Goal: Book appointment/travel/reservation

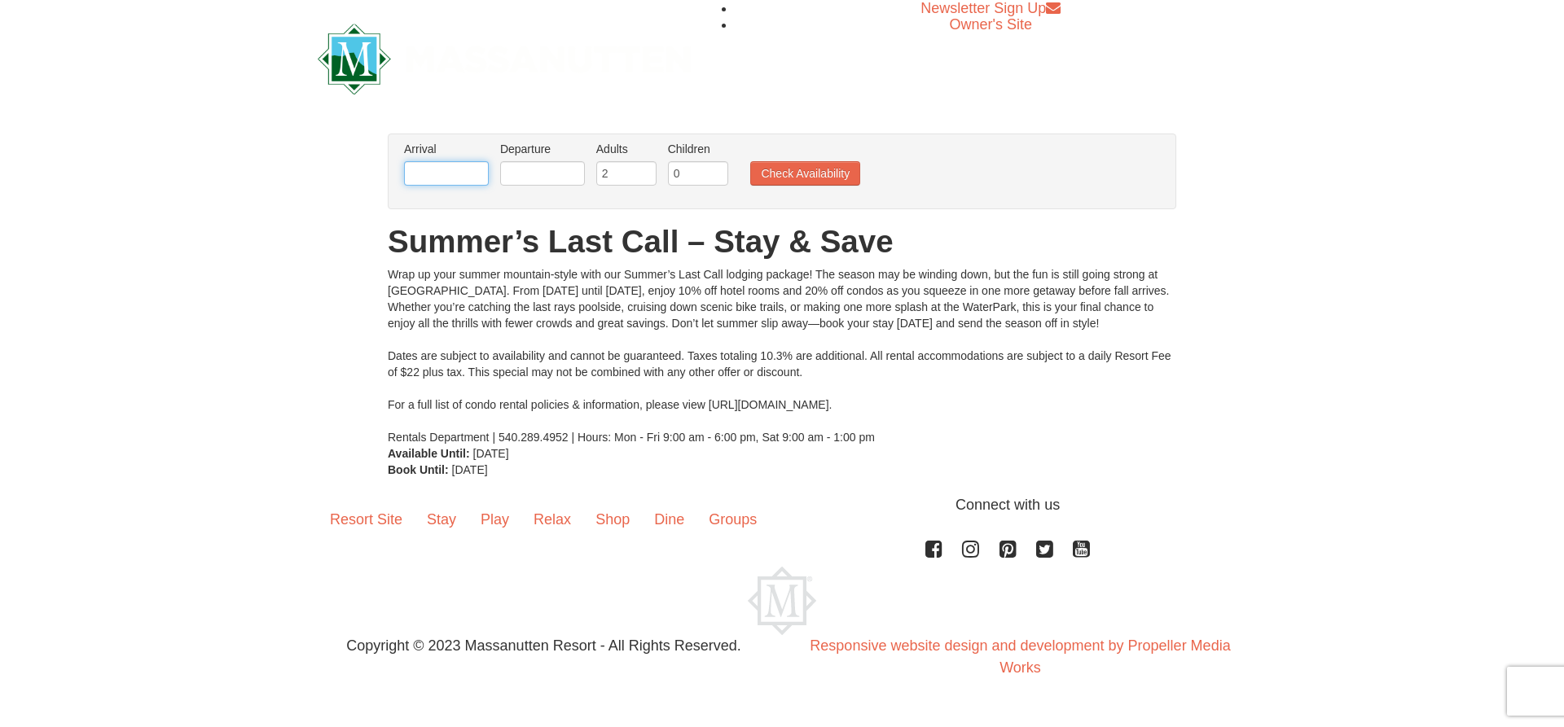
click at [484, 182] on input "text" at bounding box center [446, 173] width 85 height 24
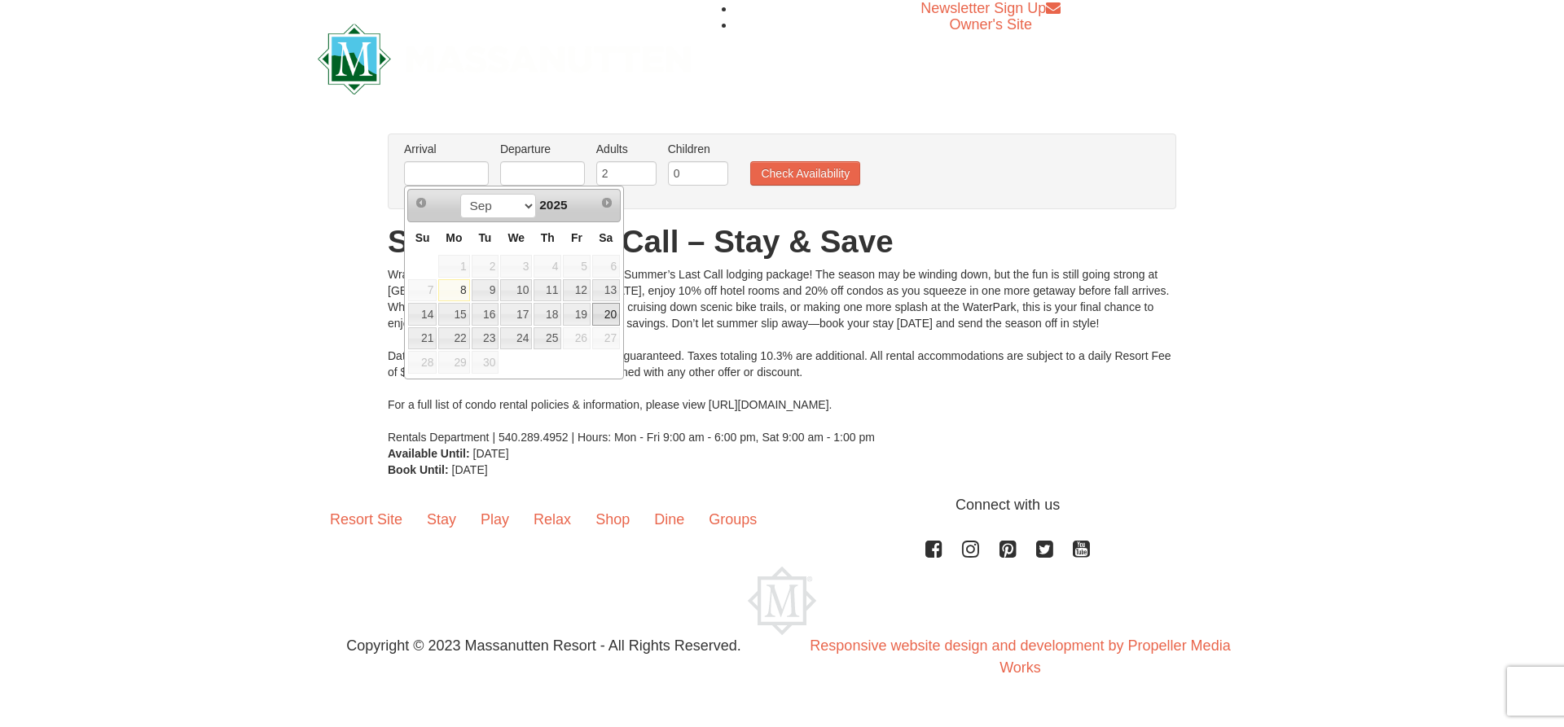
click at [612, 315] on link "20" at bounding box center [606, 314] width 28 height 23
type input "09/20/2025"
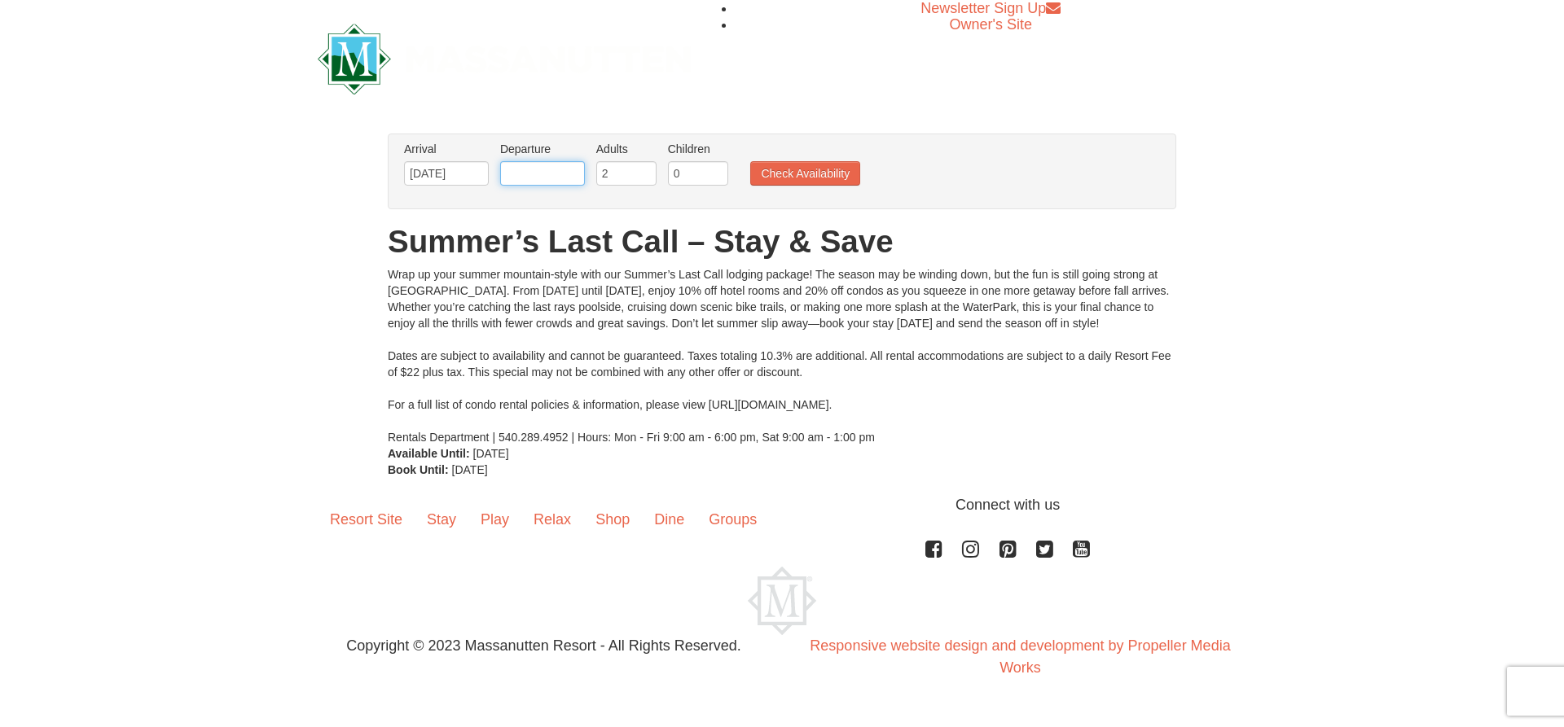
click at [555, 170] on input "text" at bounding box center [542, 173] width 85 height 24
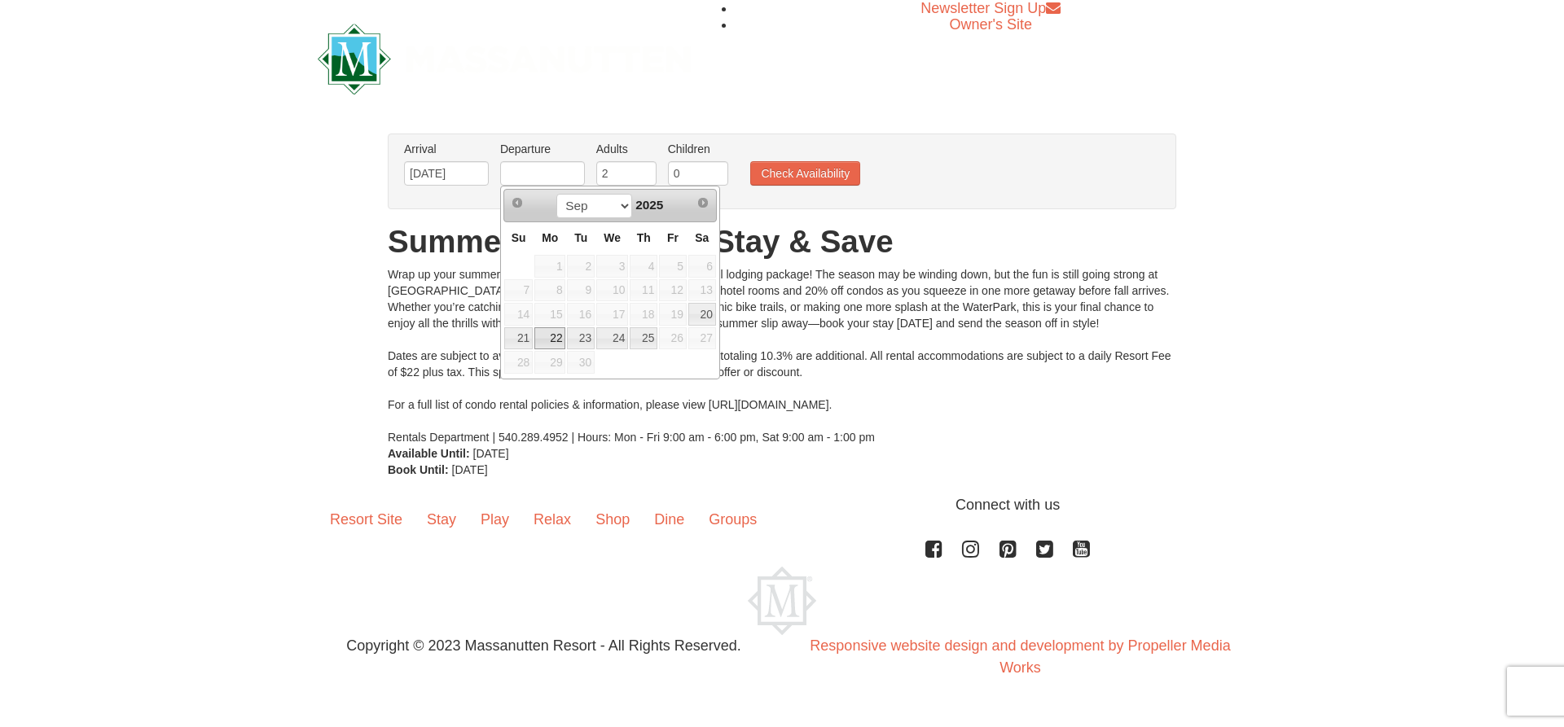
click at [540, 337] on link "22" at bounding box center [549, 338] width 31 height 23
type input "[DATE]"
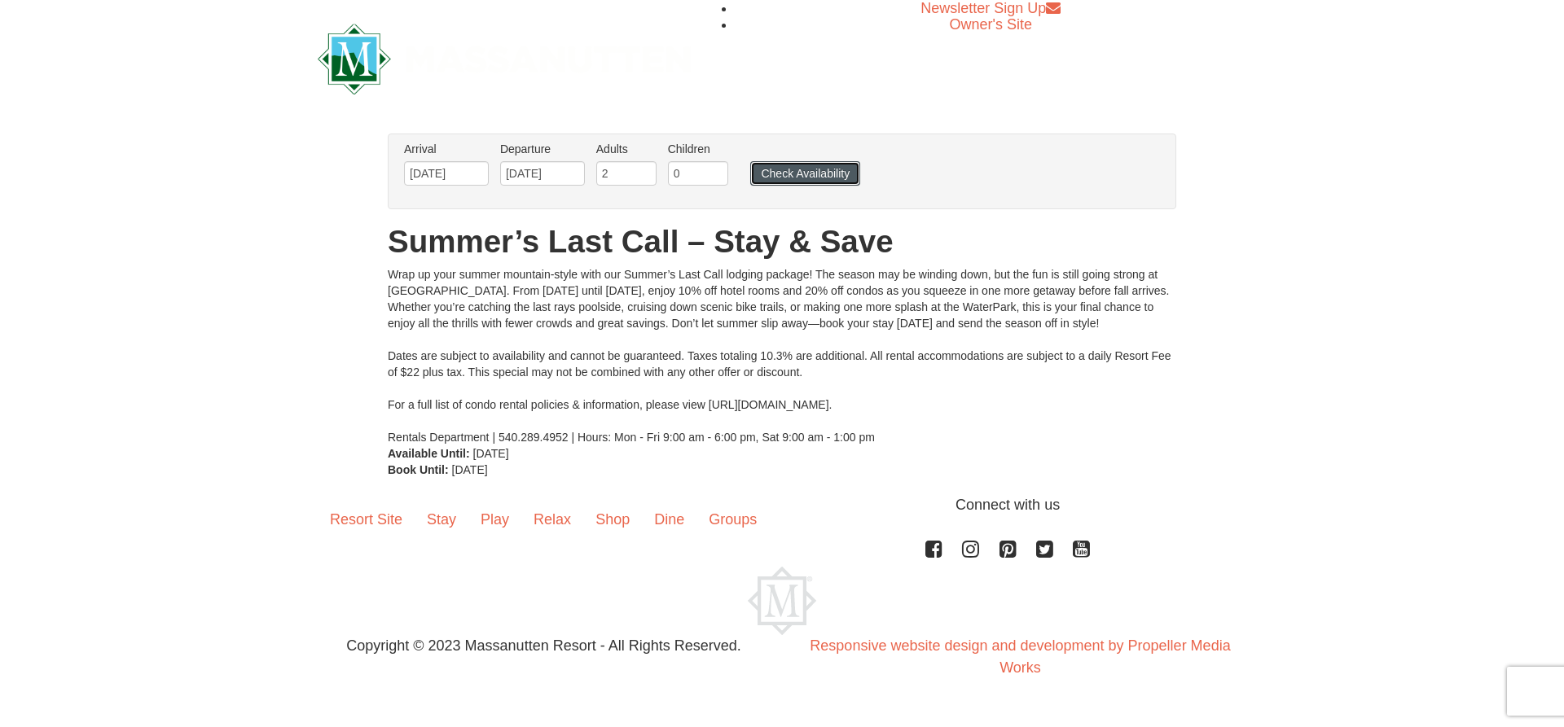
click at [776, 175] on button "Check Availability" at bounding box center [805, 173] width 110 height 24
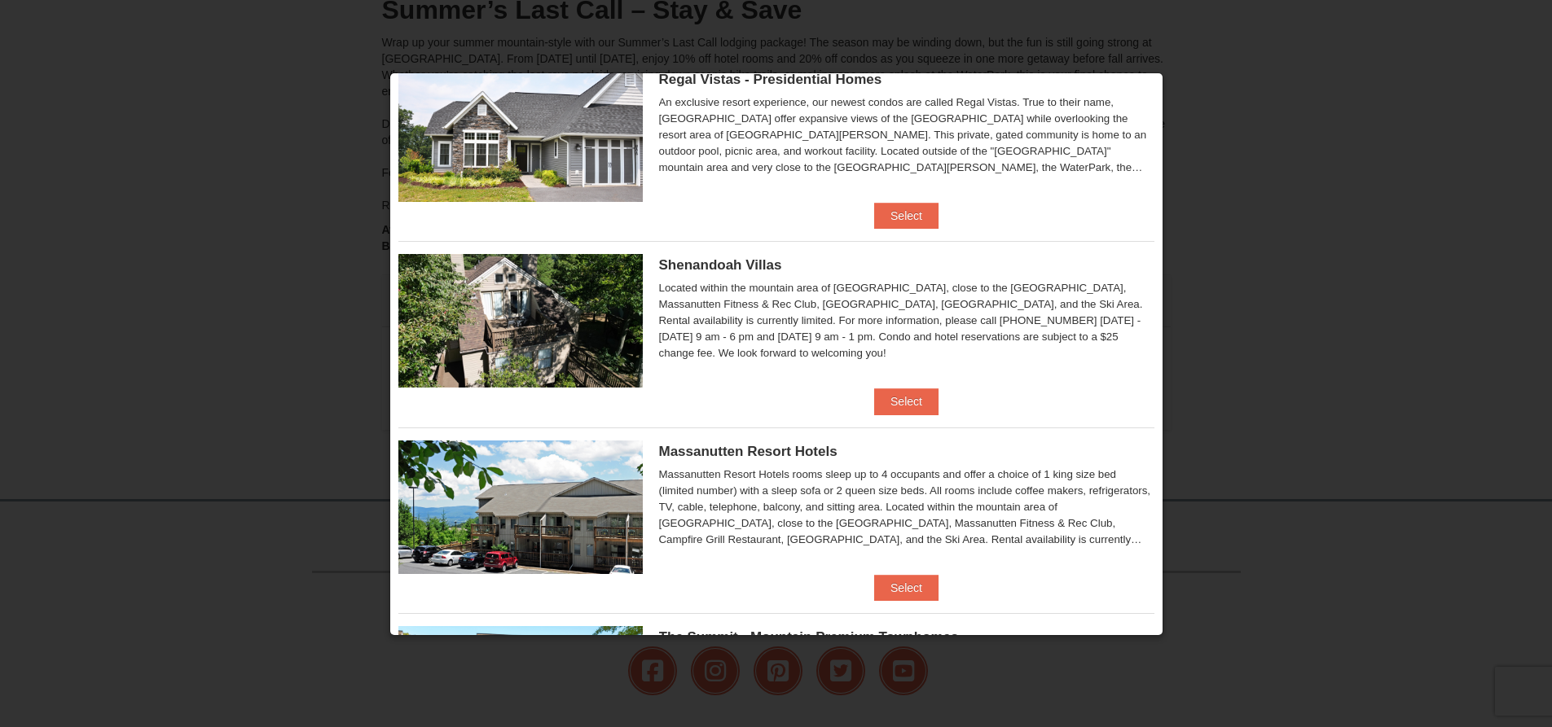
scroll to position [326, 0]
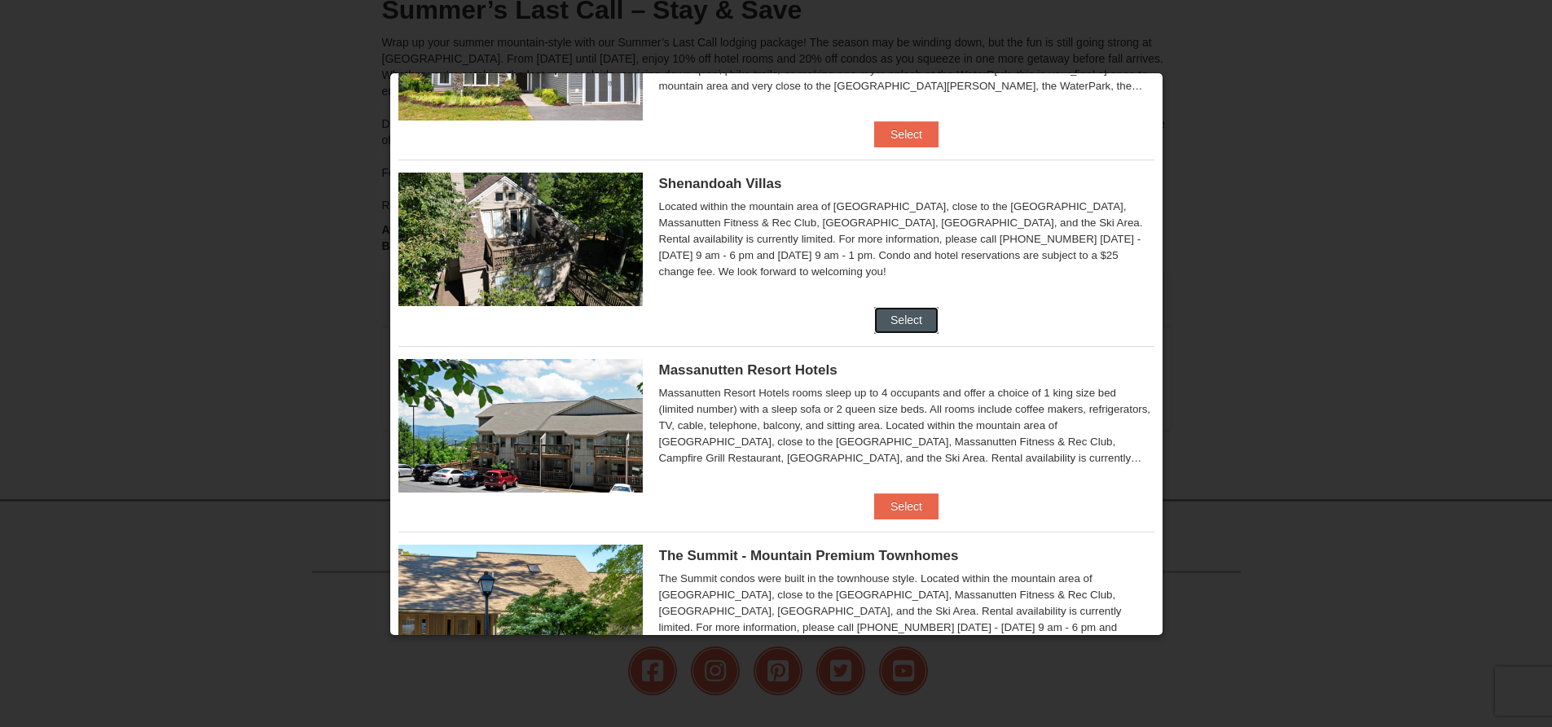
click at [897, 316] on button "Select" at bounding box center [906, 320] width 64 height 26
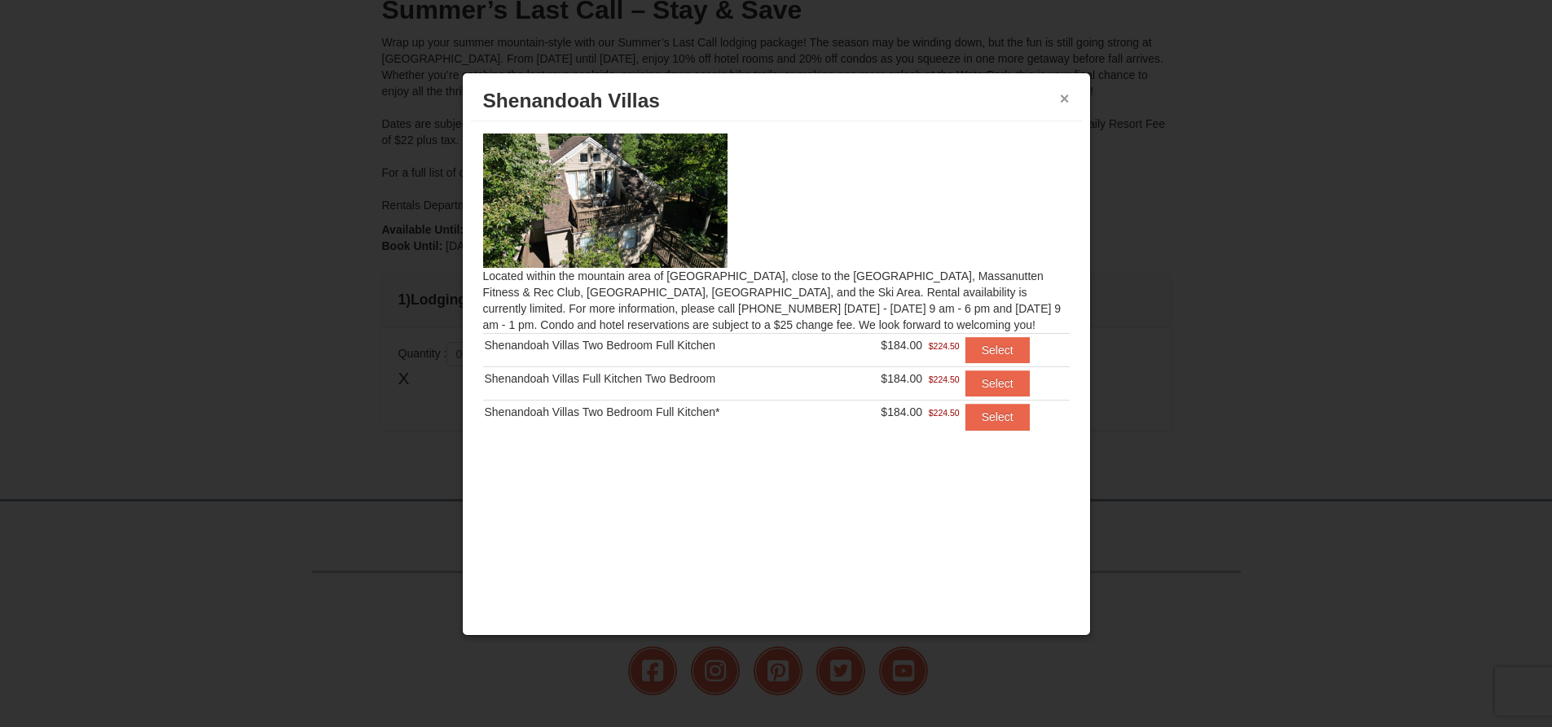
click at [1068, 96] on button "×" at bounding box center [1065, 98] width 10 height 16
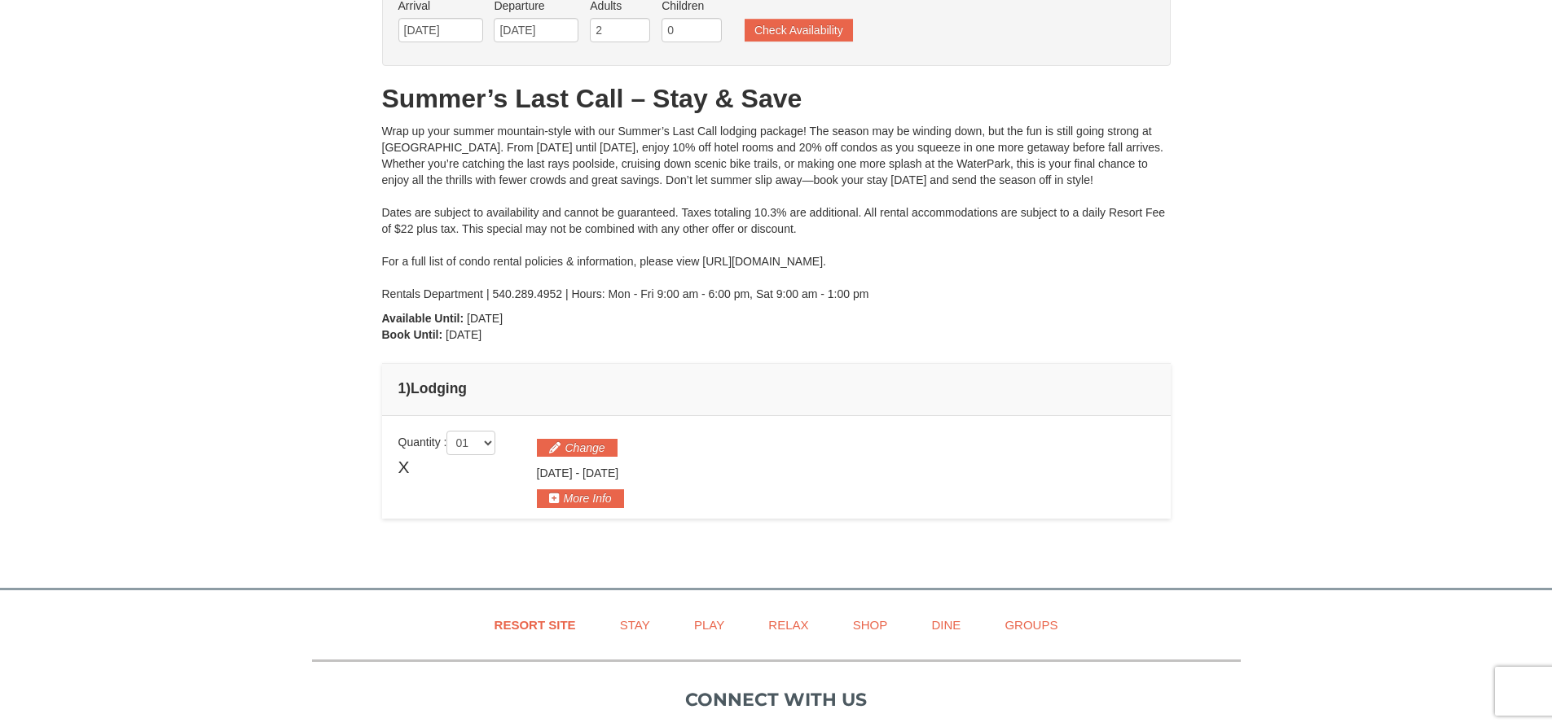
scroll to position [0, 0]
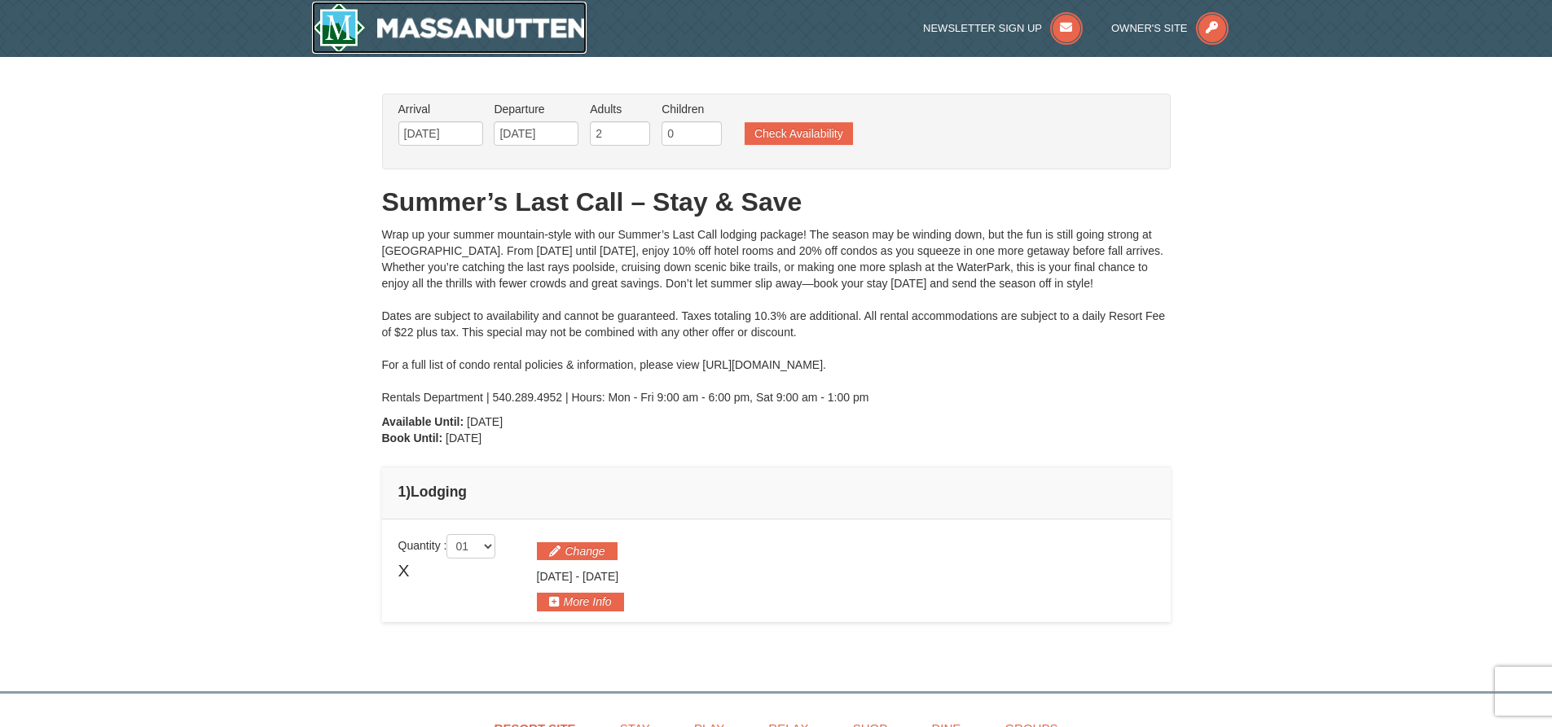
click at [525, 34] on img at bounding box center [449, 28] width 275 height 52
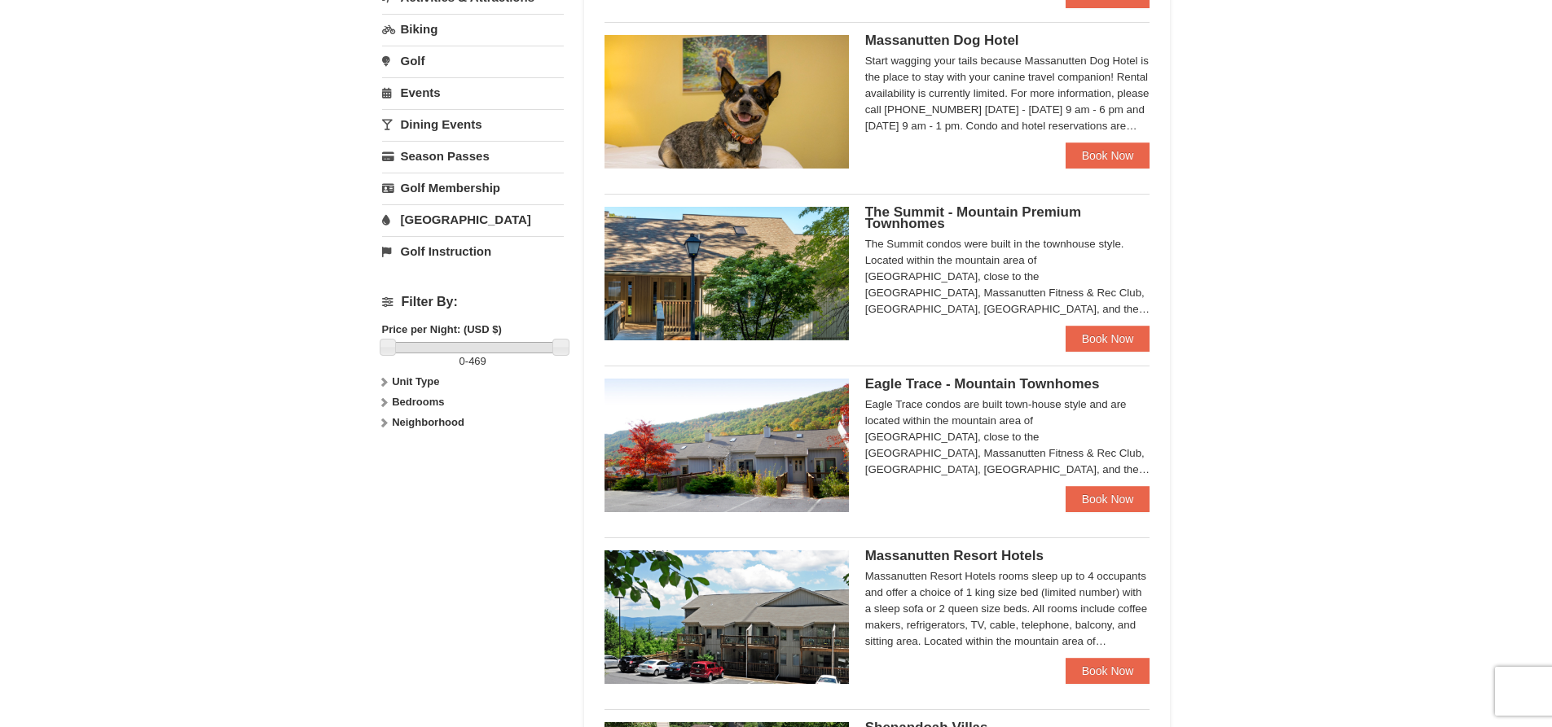
scroll to position [489, 0]
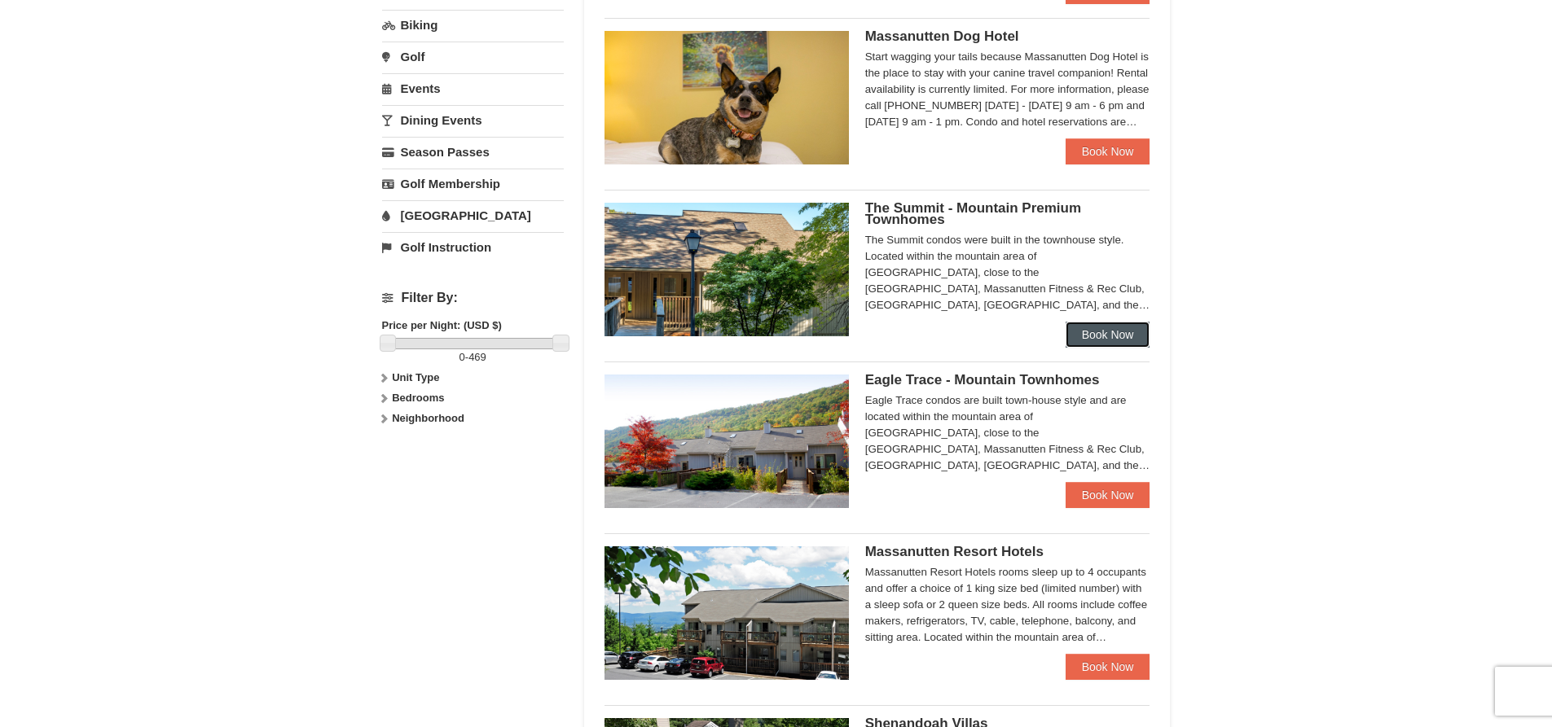
click at [1101, 325] on link "Book Now" at bounding box center [1107, 335] width 85 height 26
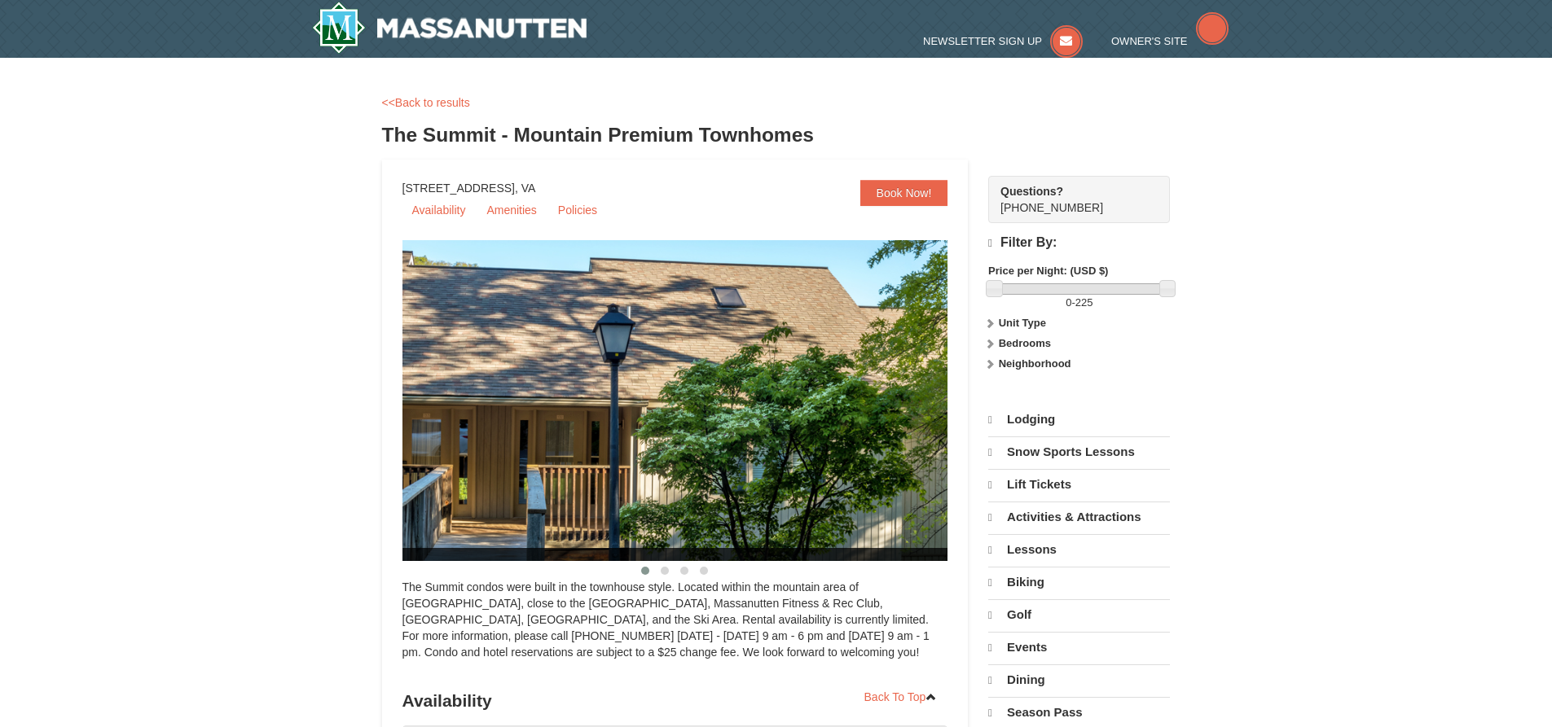
select select "9"
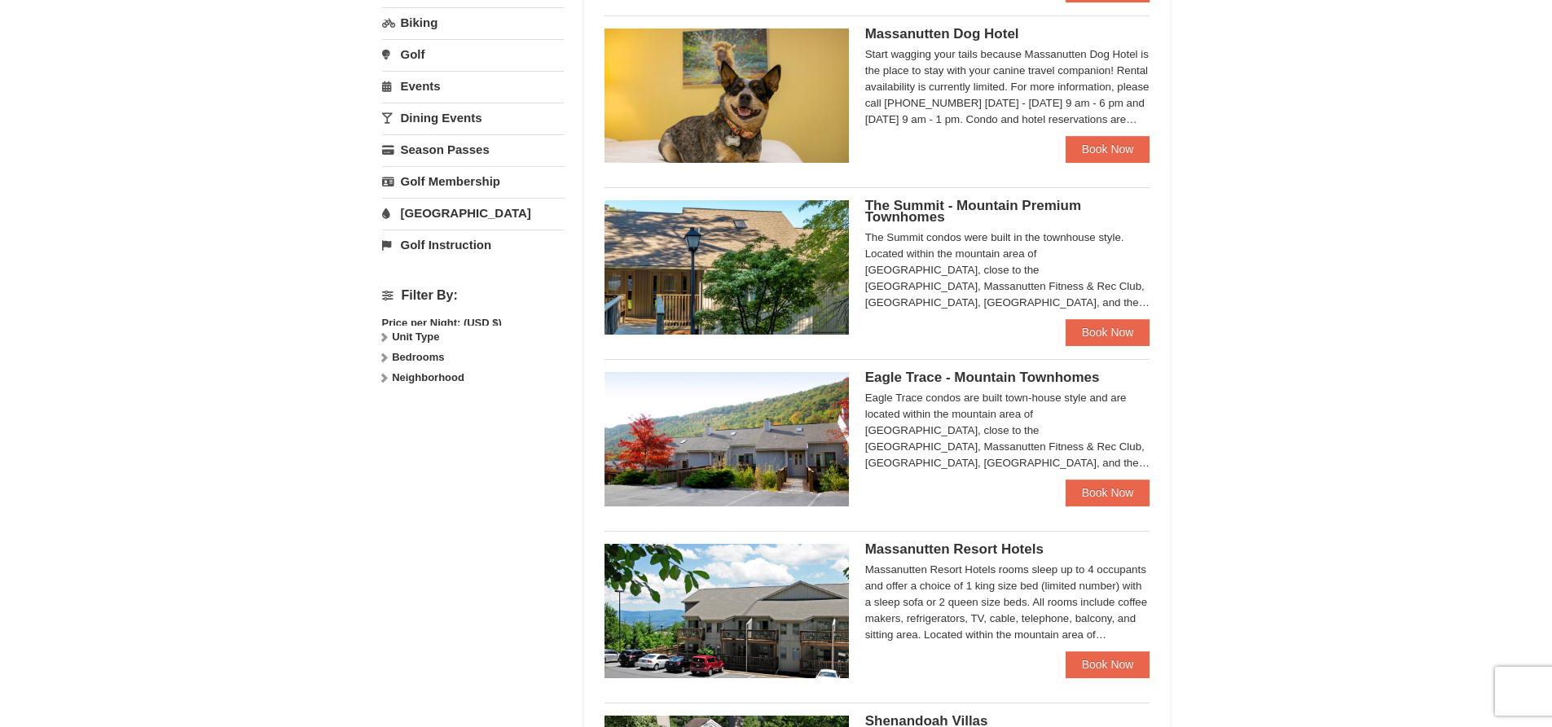
scroll to position [491, 0]
click at [806, 400] on img at bounding box center [726, 439] width 244 height 134
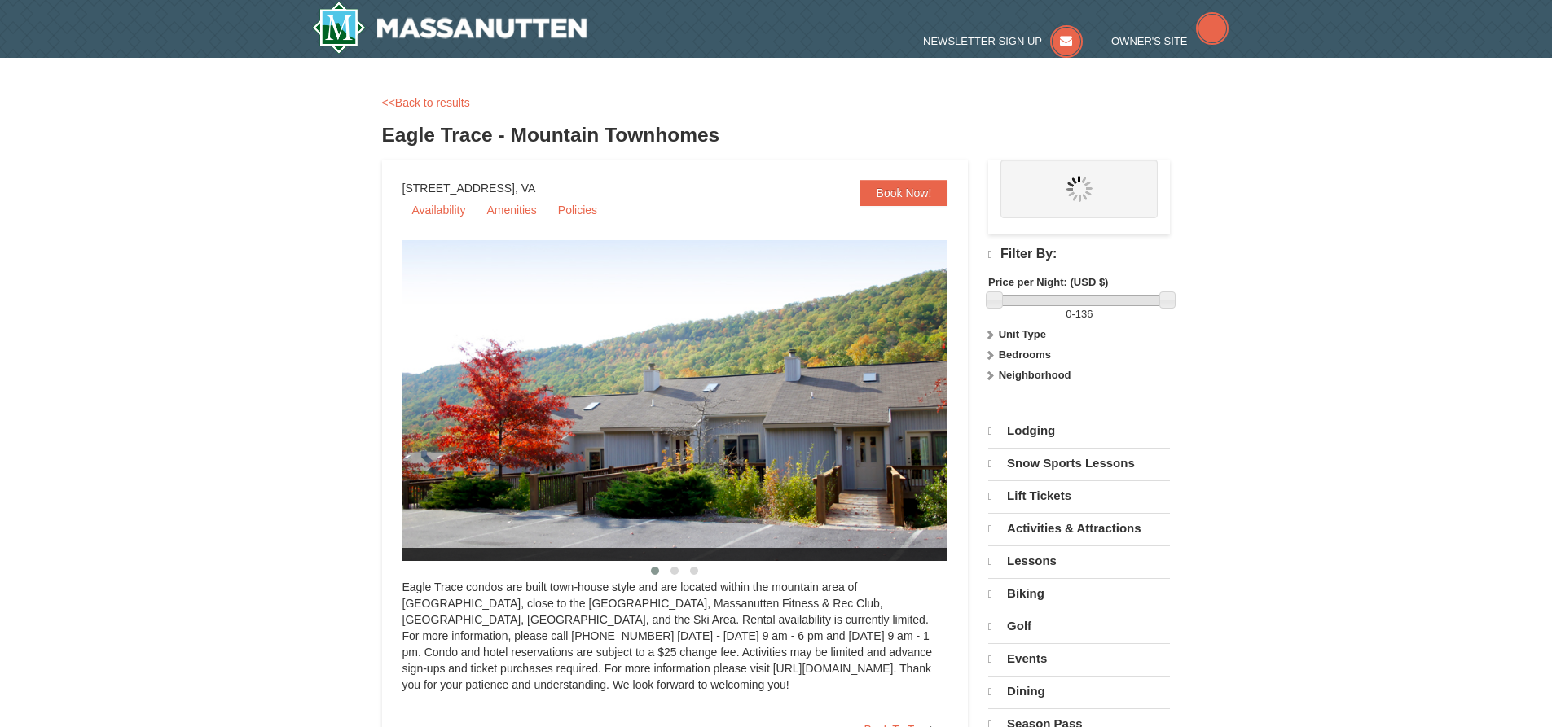
select select "9"
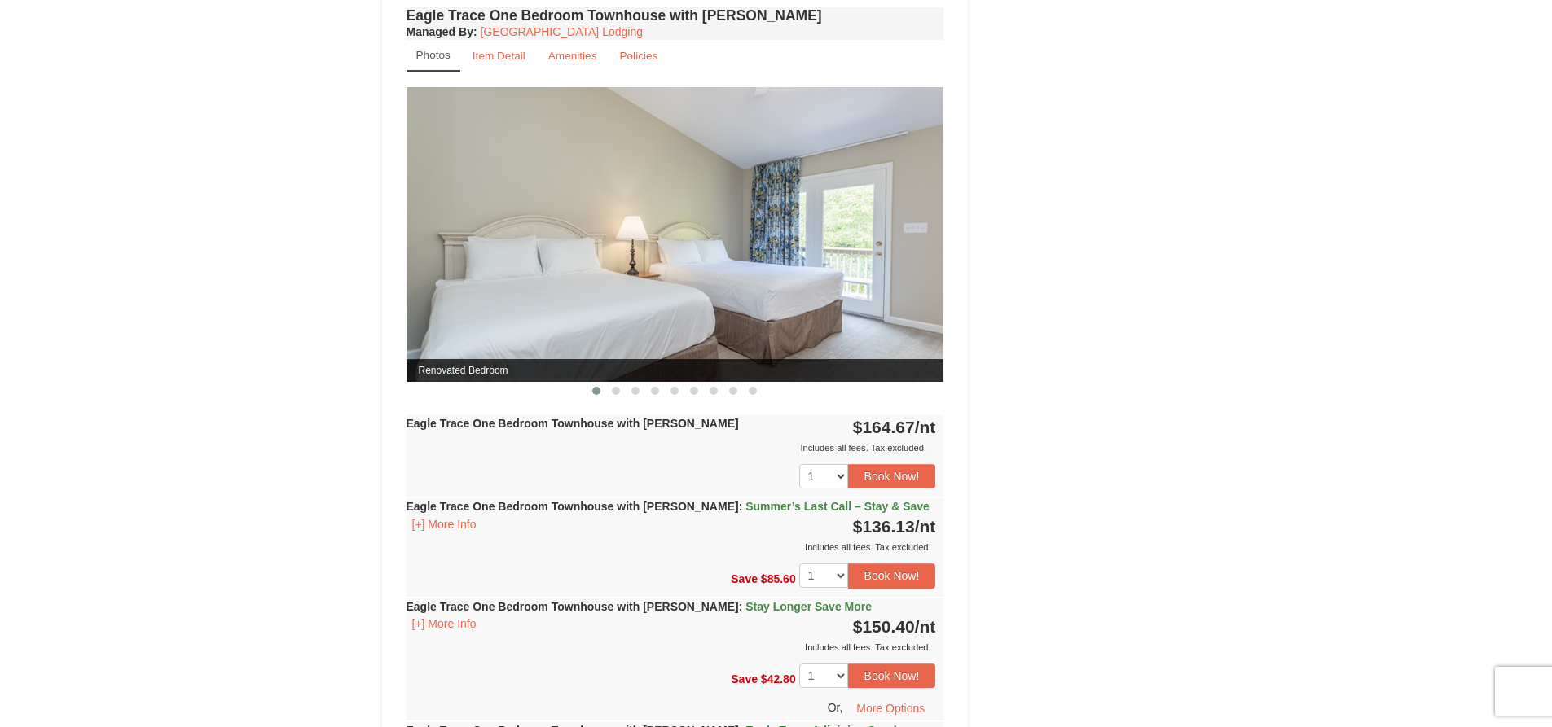
scroll to position [1548, 0]
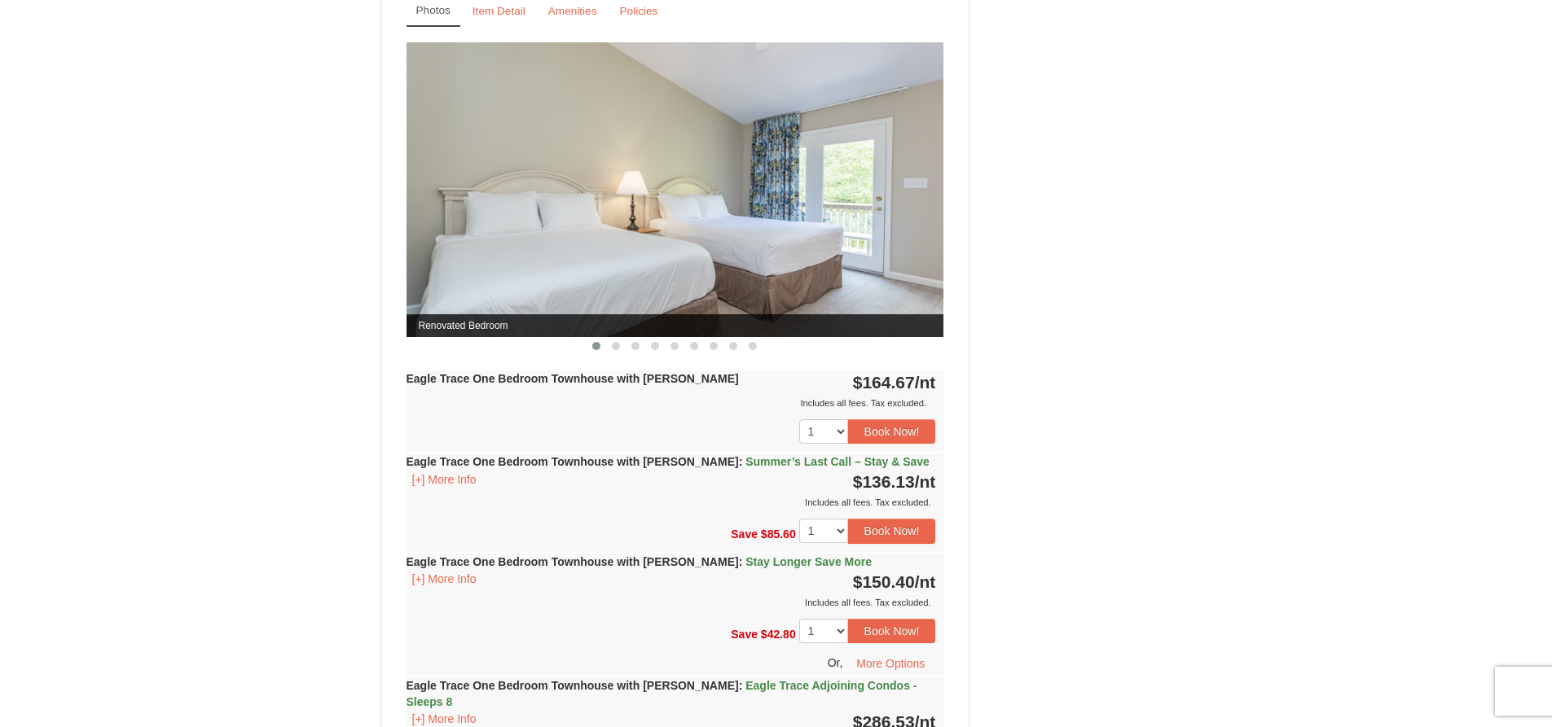
click at [879, 245] on img at bounding box center [675, 189] width 538 height 294
click at [610, 344] on button at bounding box center [616, 346] width 20 height 16
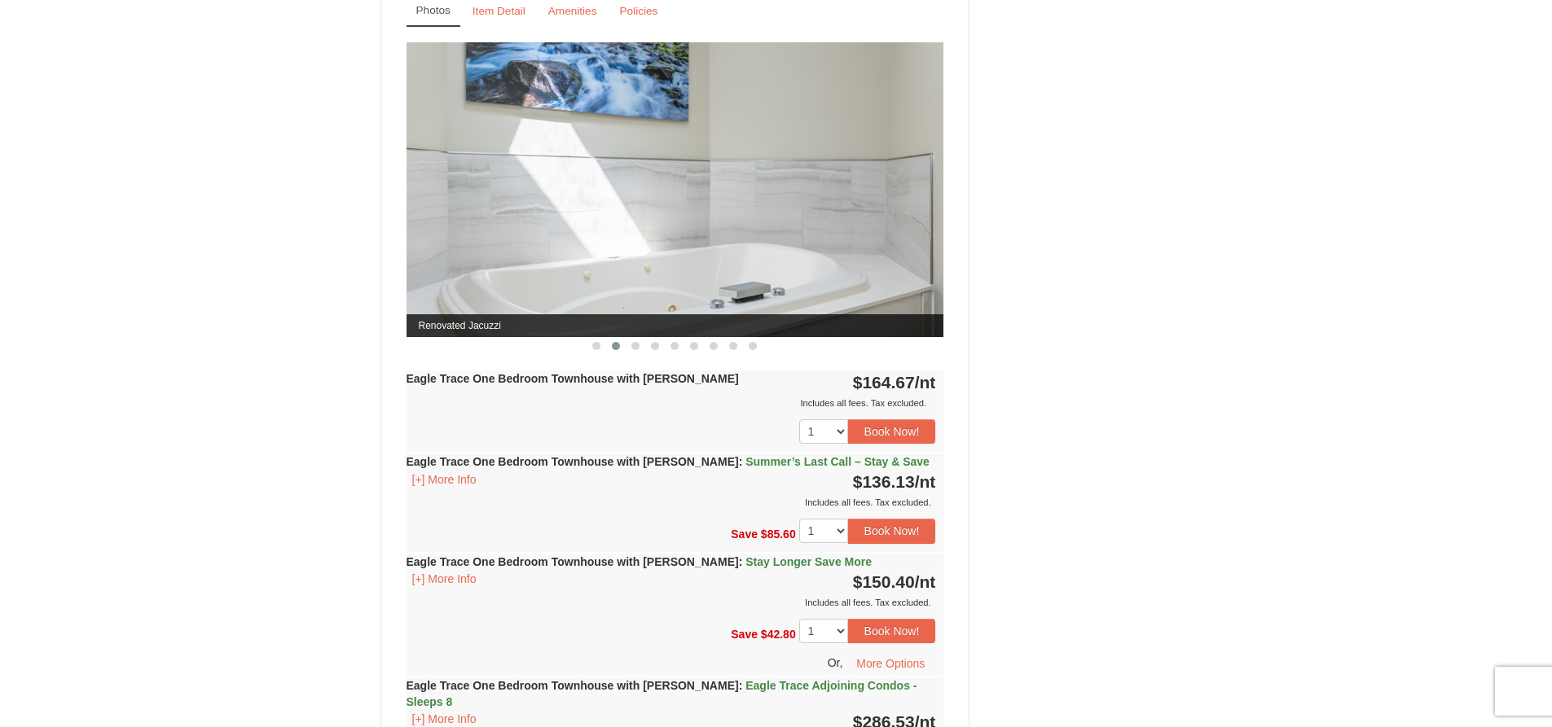
click at [621, 345] on button at bounding box center [616, 346] width 20 height 16
click at [628, 345] on button at bounding box center [636, 346] width 20 height 16
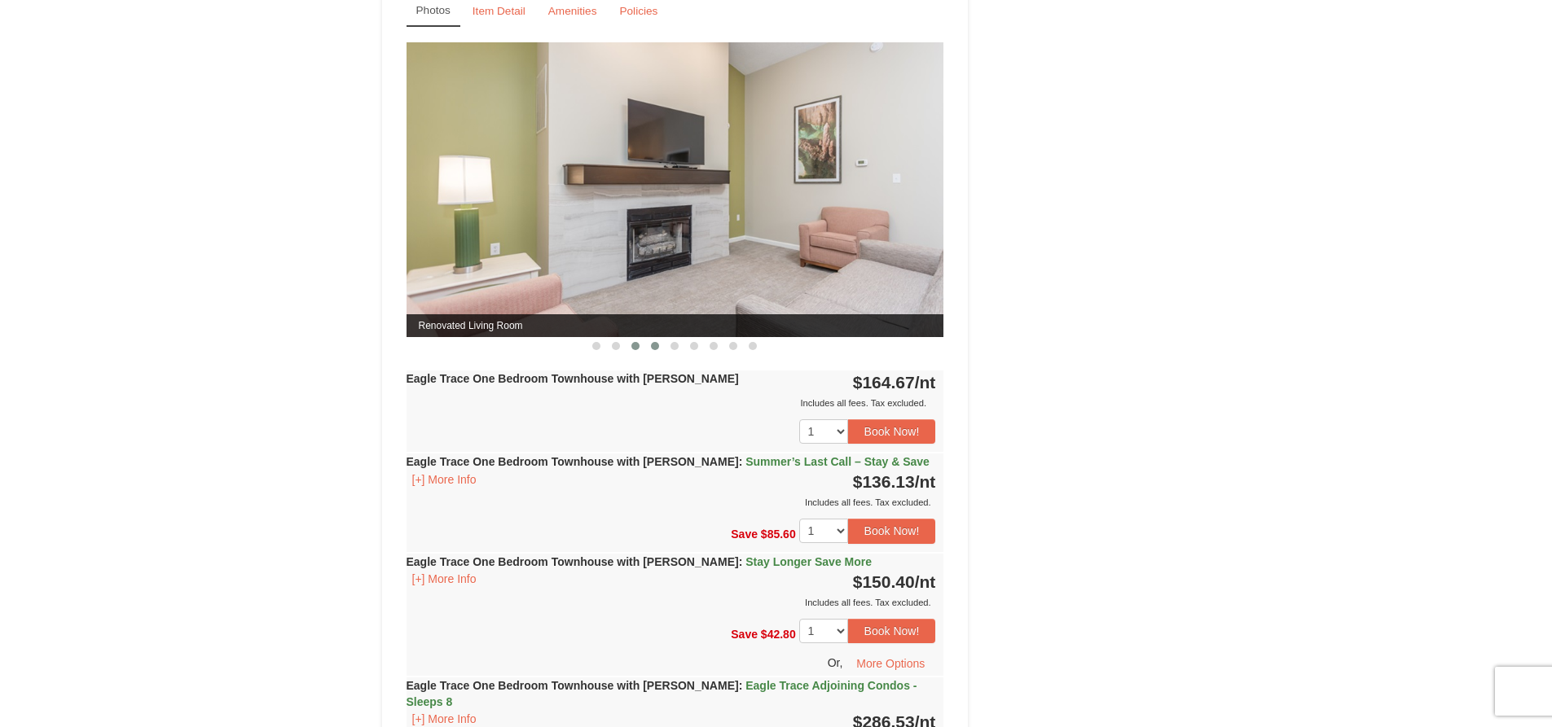
click at [651, 344] on span at bounding box center [655, 346] width 8 height 8
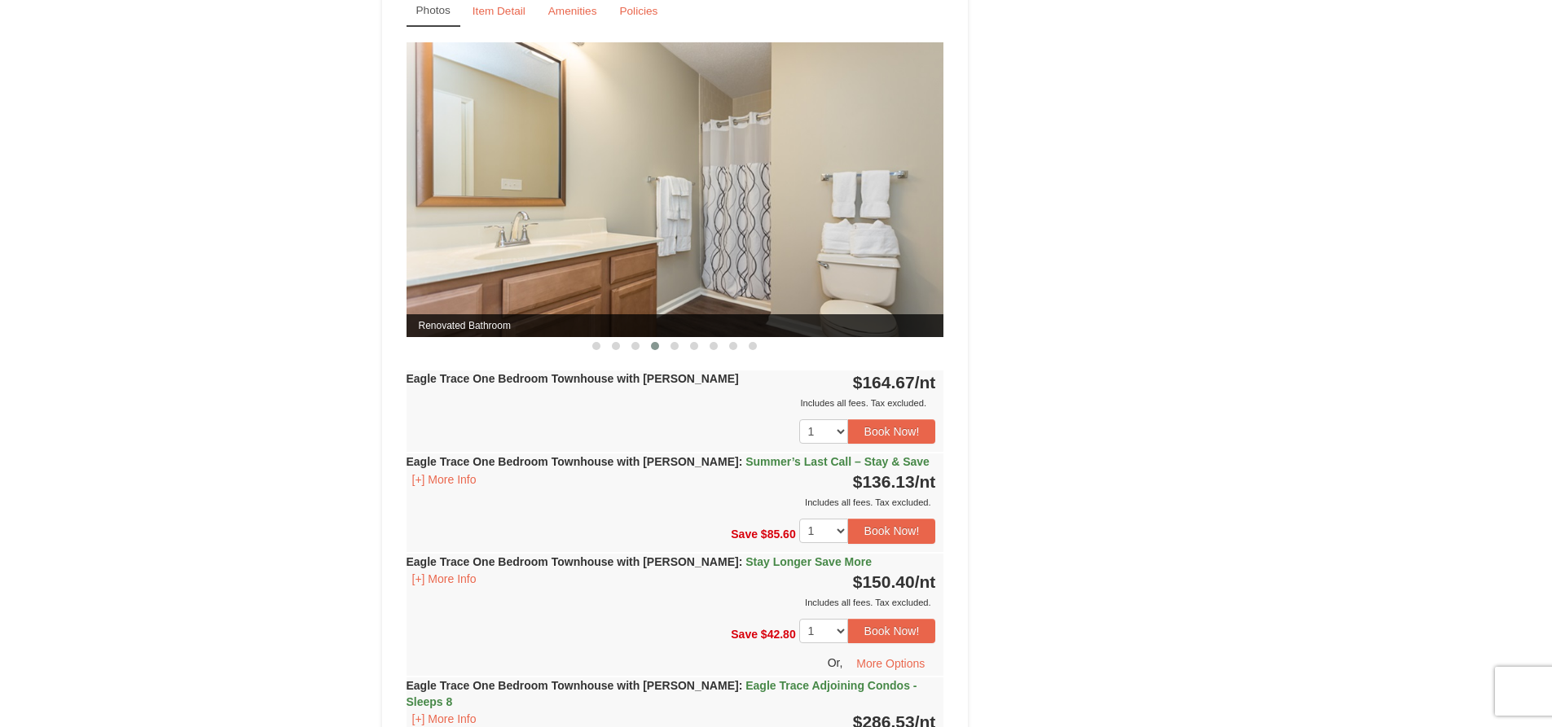
click at [651, 344] on span at bounding box center [655, 346] width 8 height 8
click at [659, 343] on button at bounding box center [655, 346] width 20 height 16
click at [673, 344] on span at bounding box center [674, 346] width 8 height 8
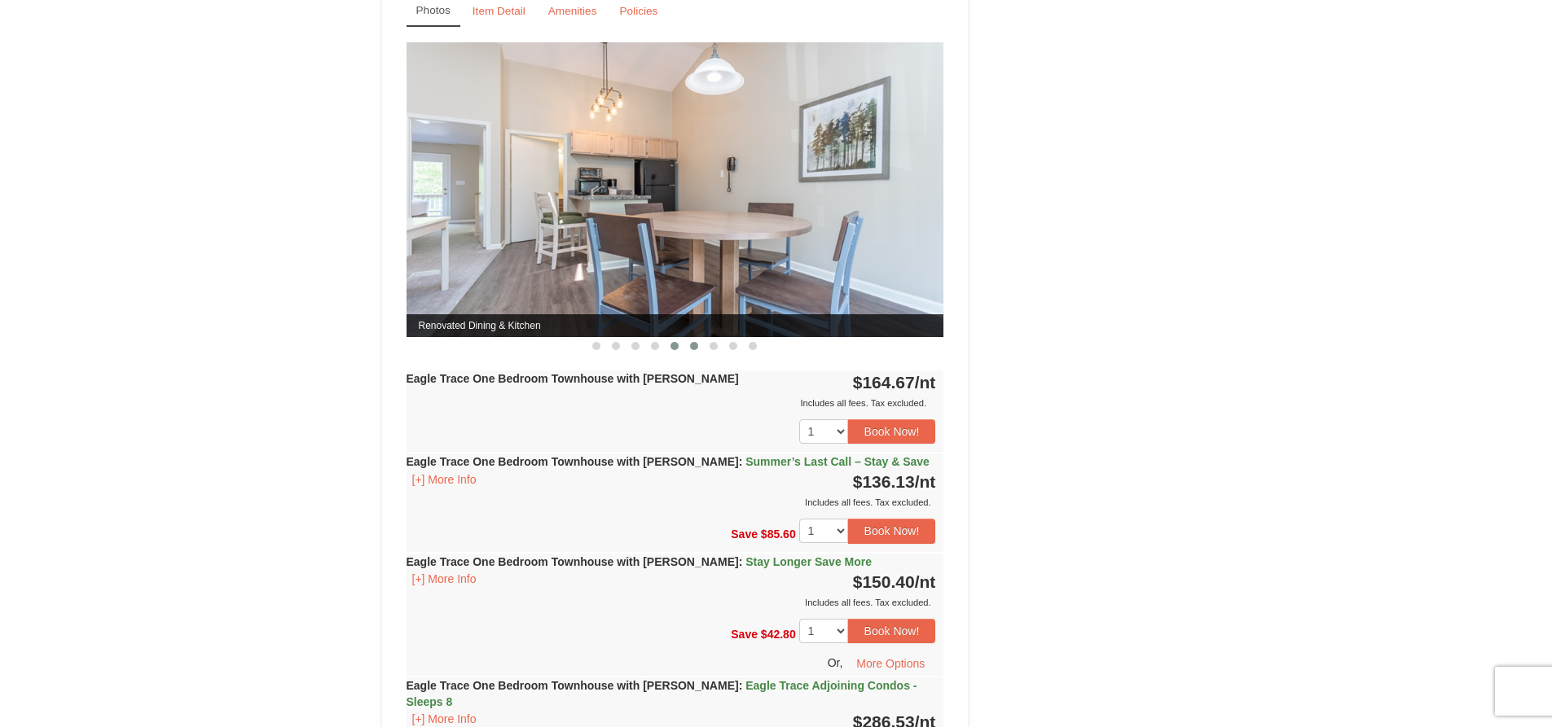
click at [694, 345] on span at bounding box center [694, 346] width 8 height 8
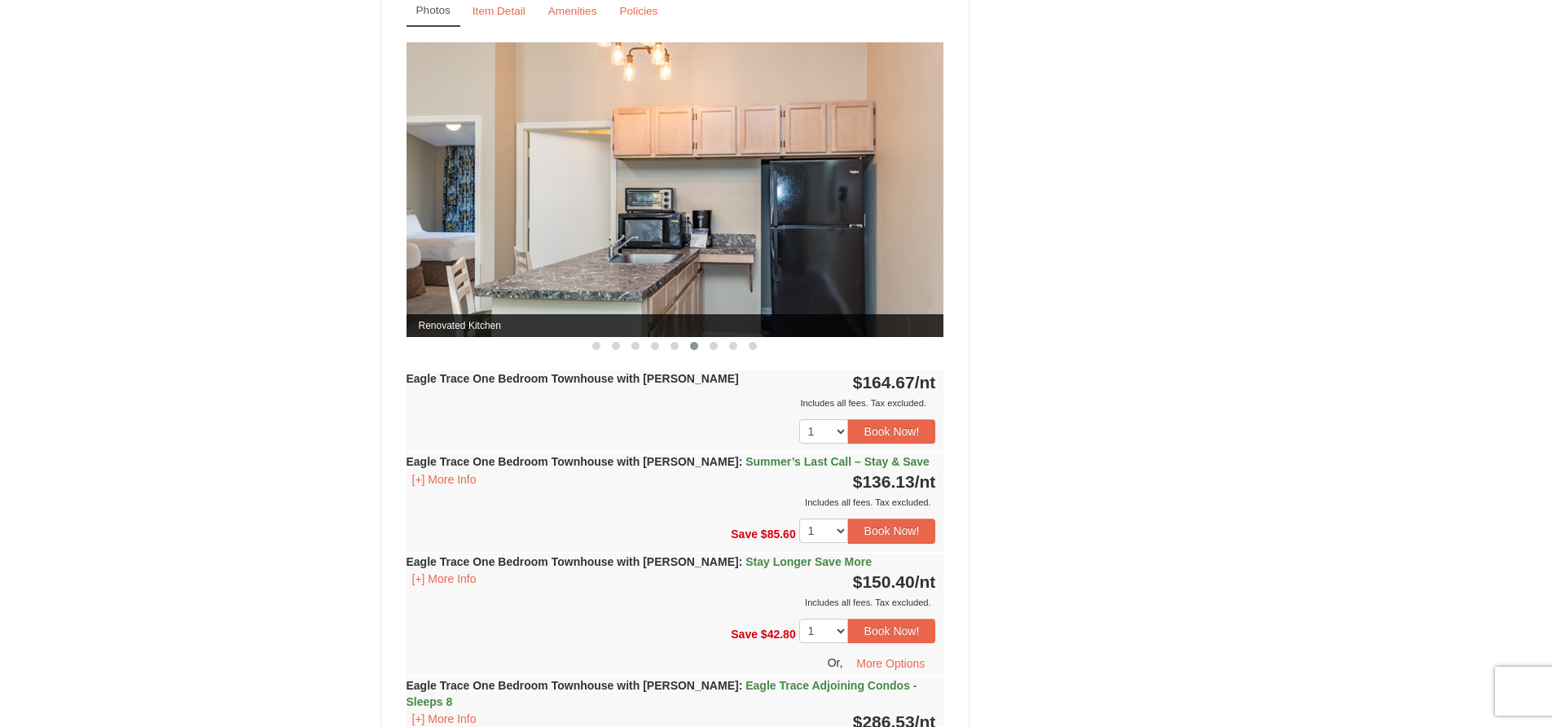
click at [700, 345] on button at bounding box center [694, 346] width 20 height 16
click at [705, 345] on button at bounding box center [714, 346] width 20 height 16
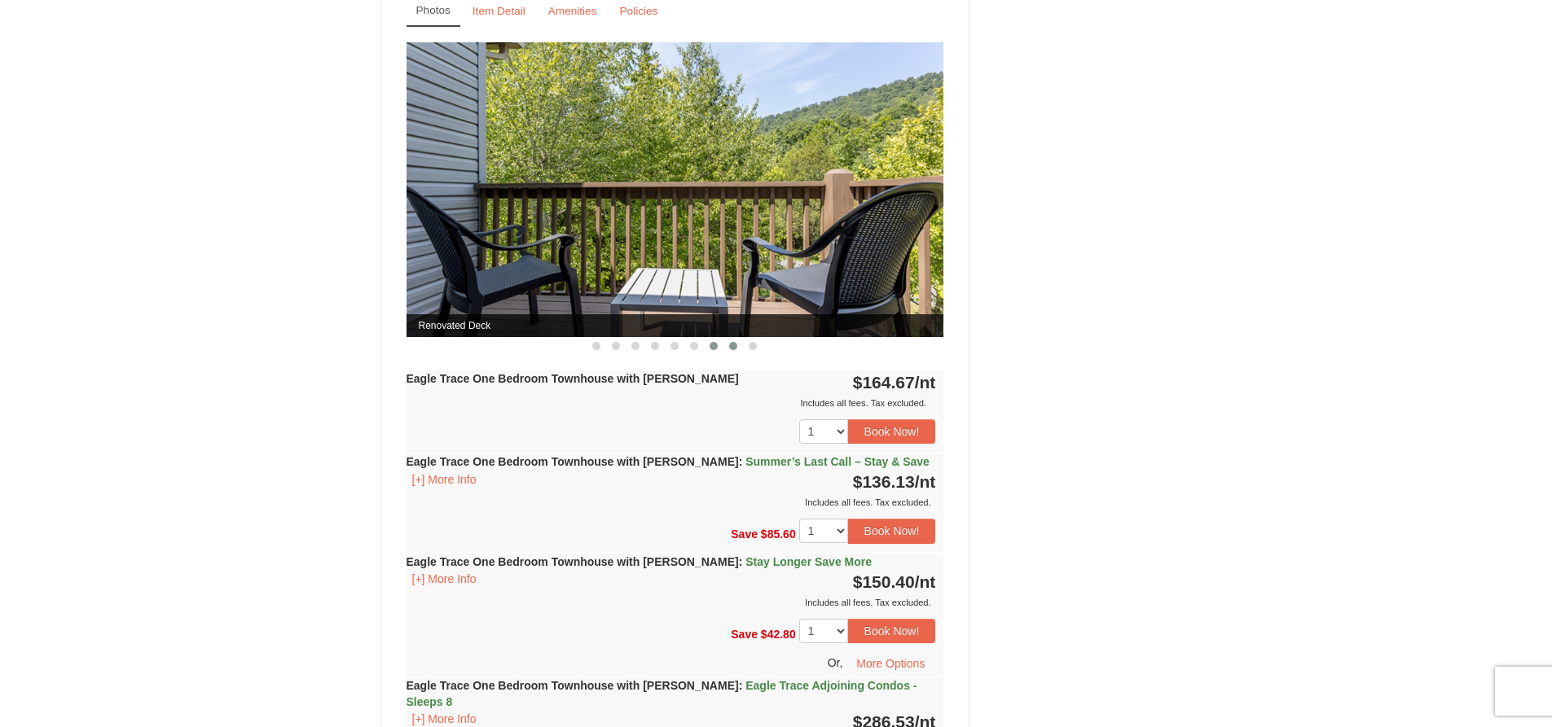
click at [735, 348] on span at bounding box center [733, 346] width 8 height 8
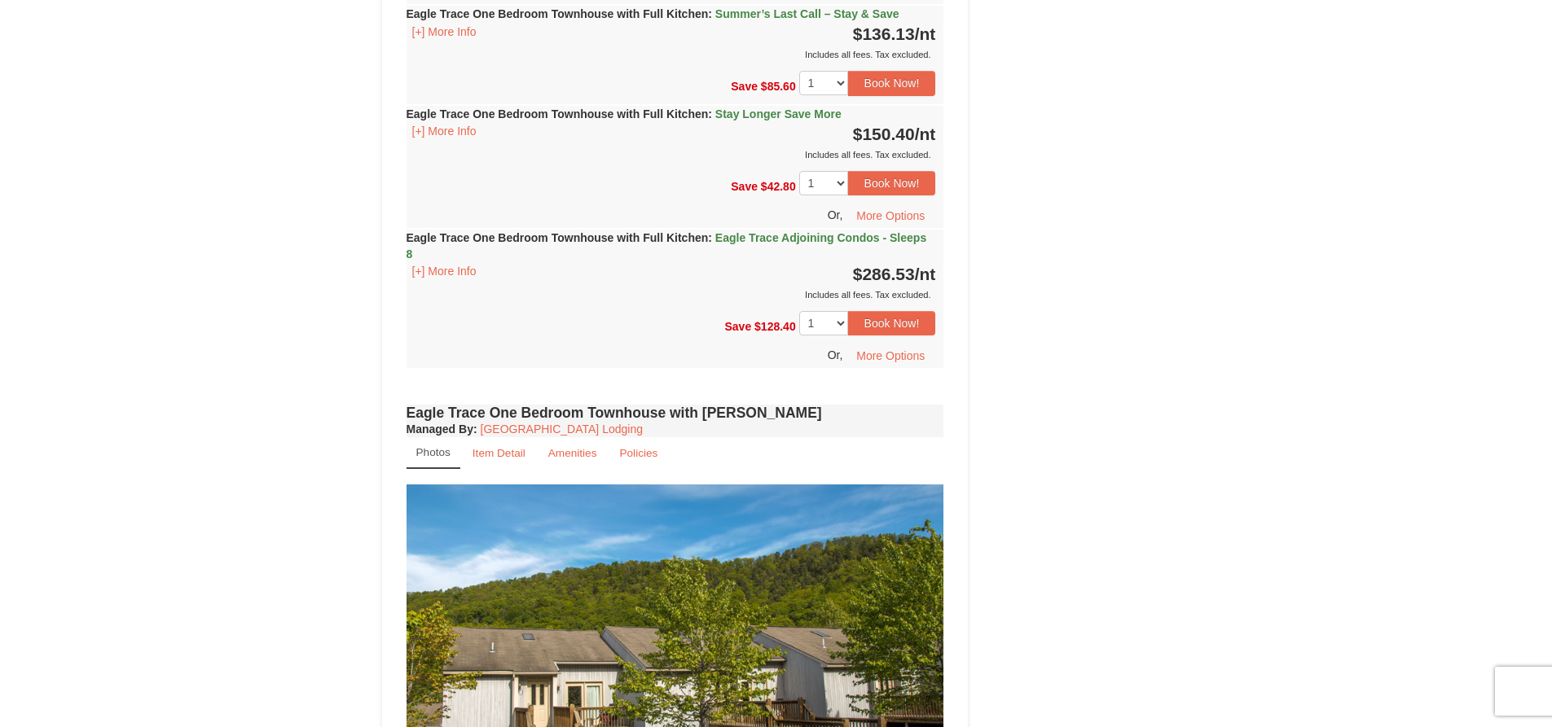
scroll to position [1385, 0]
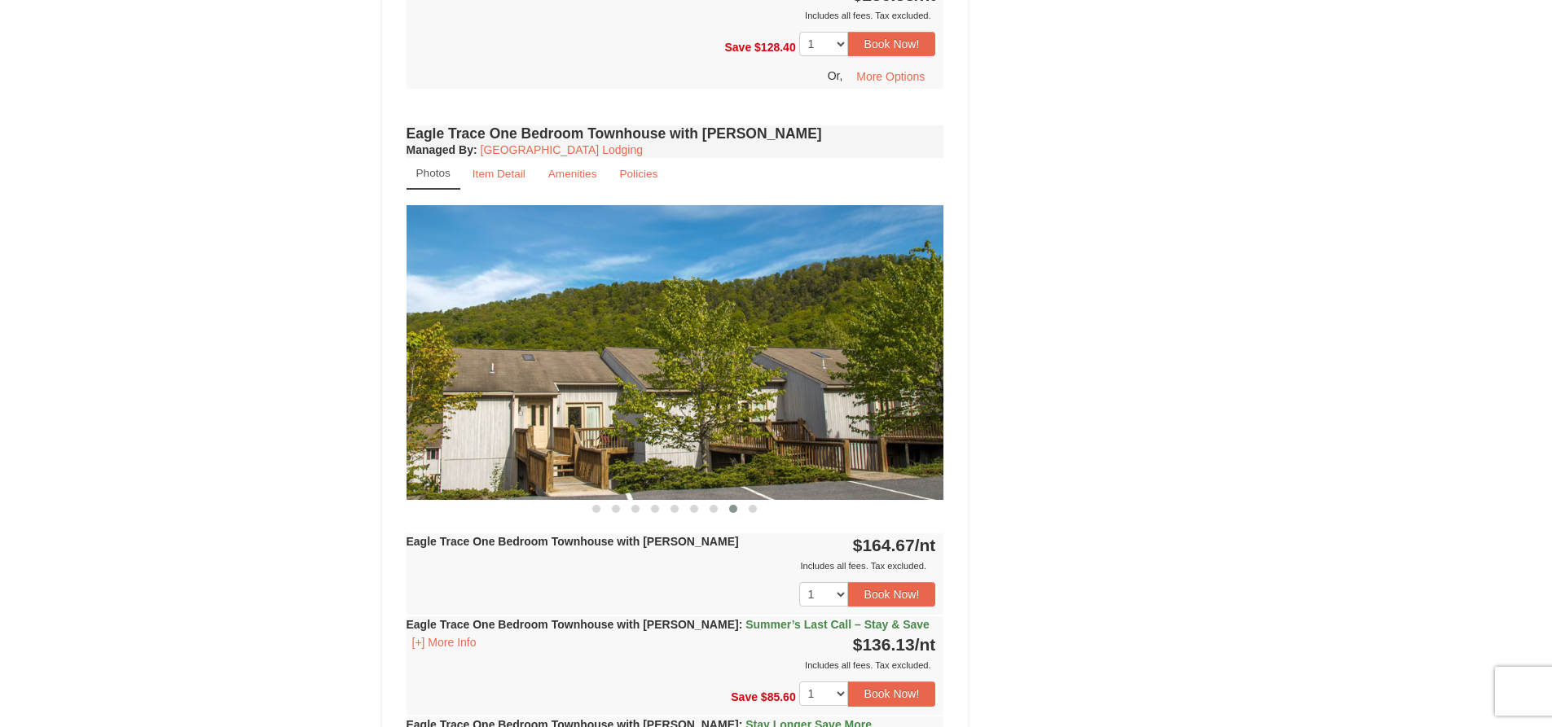
click at [863, 378] on img at bounding box center [675, 352] width 538 height 294
click at [917, 318] on img at bounding box center [675, 352] width 538 height 294
click at [613, 515] on button at bounding box center [616, 509] width 20 height 16
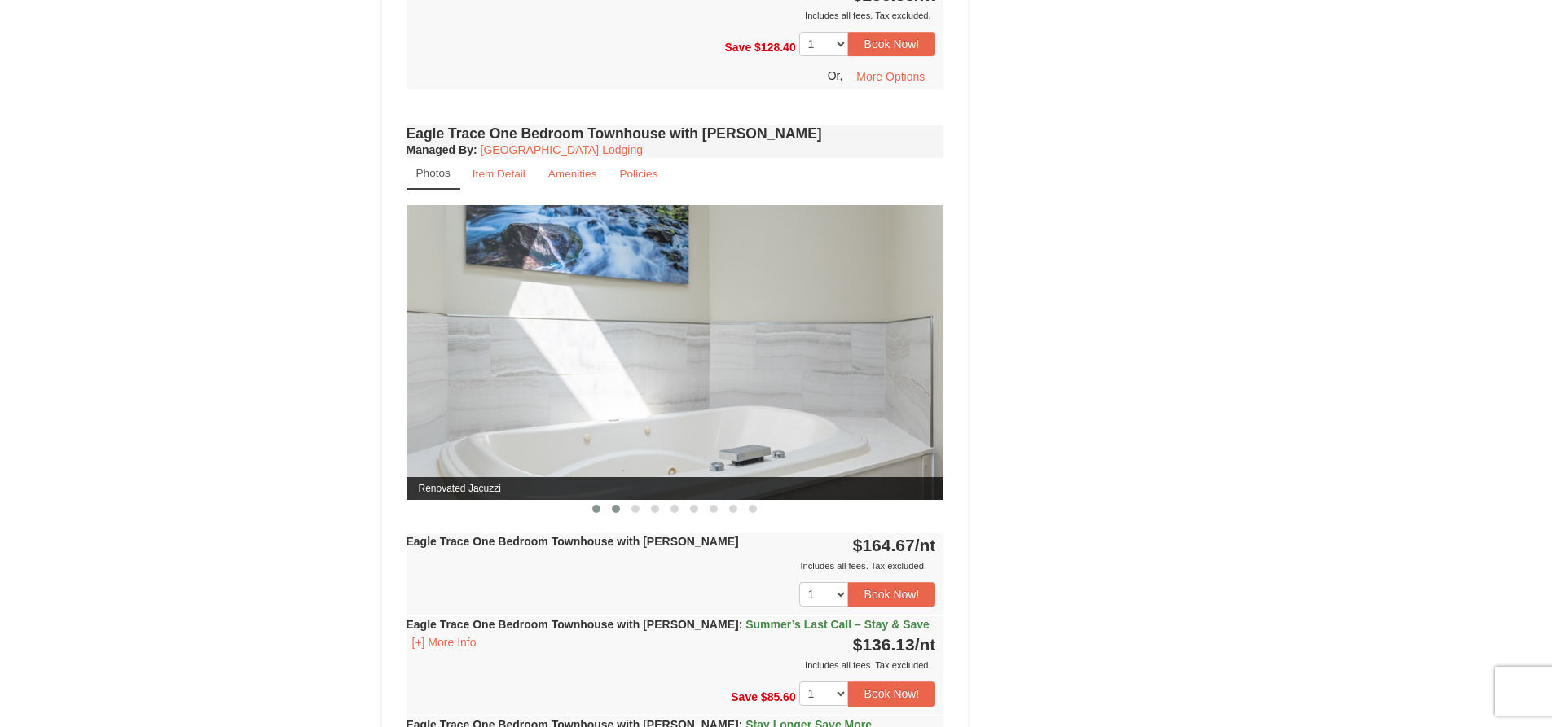
click at [595, 512] on span at bounding box center [596, 509] width 8 height 8
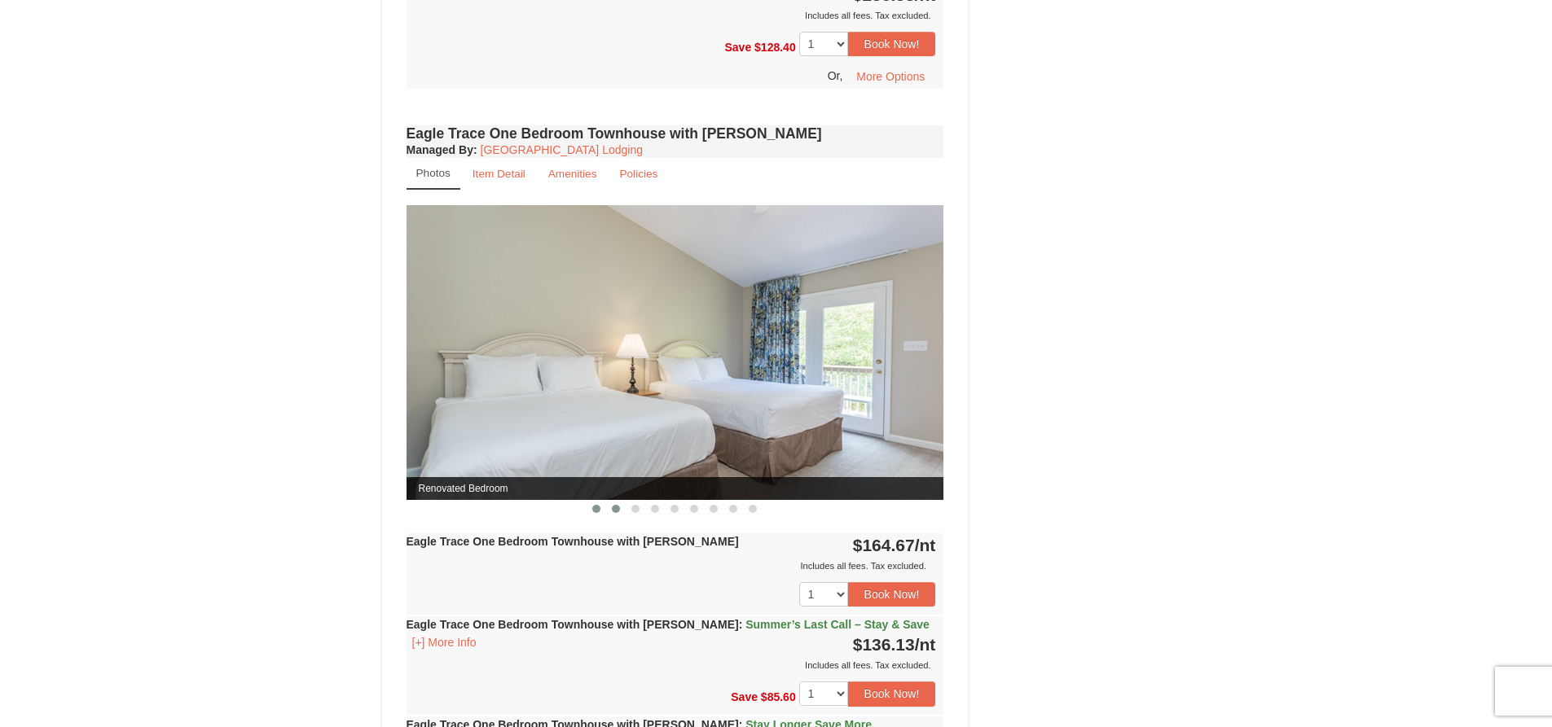
click at [618, 512] on span at bounding box center [616, 509] width 8 height 8
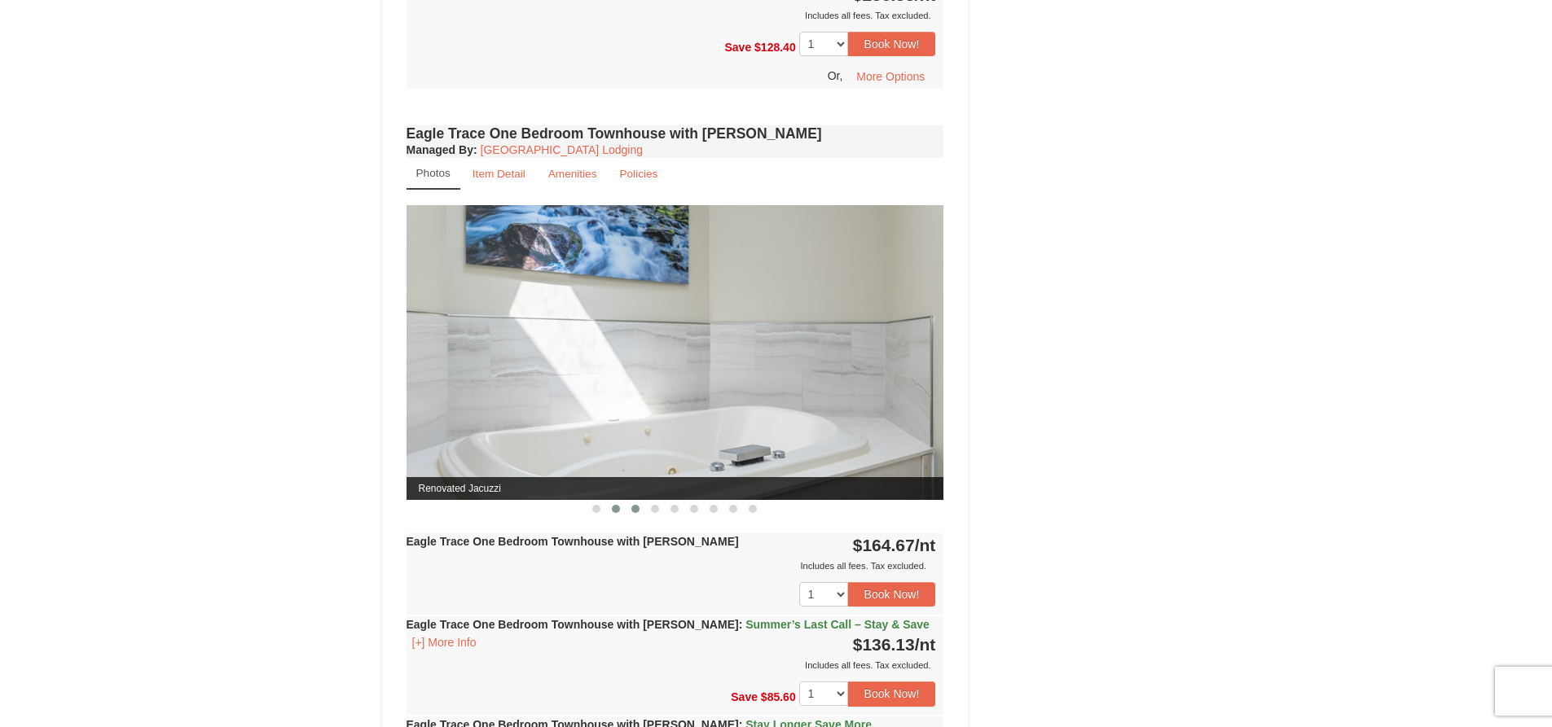
click at [635, 503] on button at bounding box center [636, 509] width 20 height 16
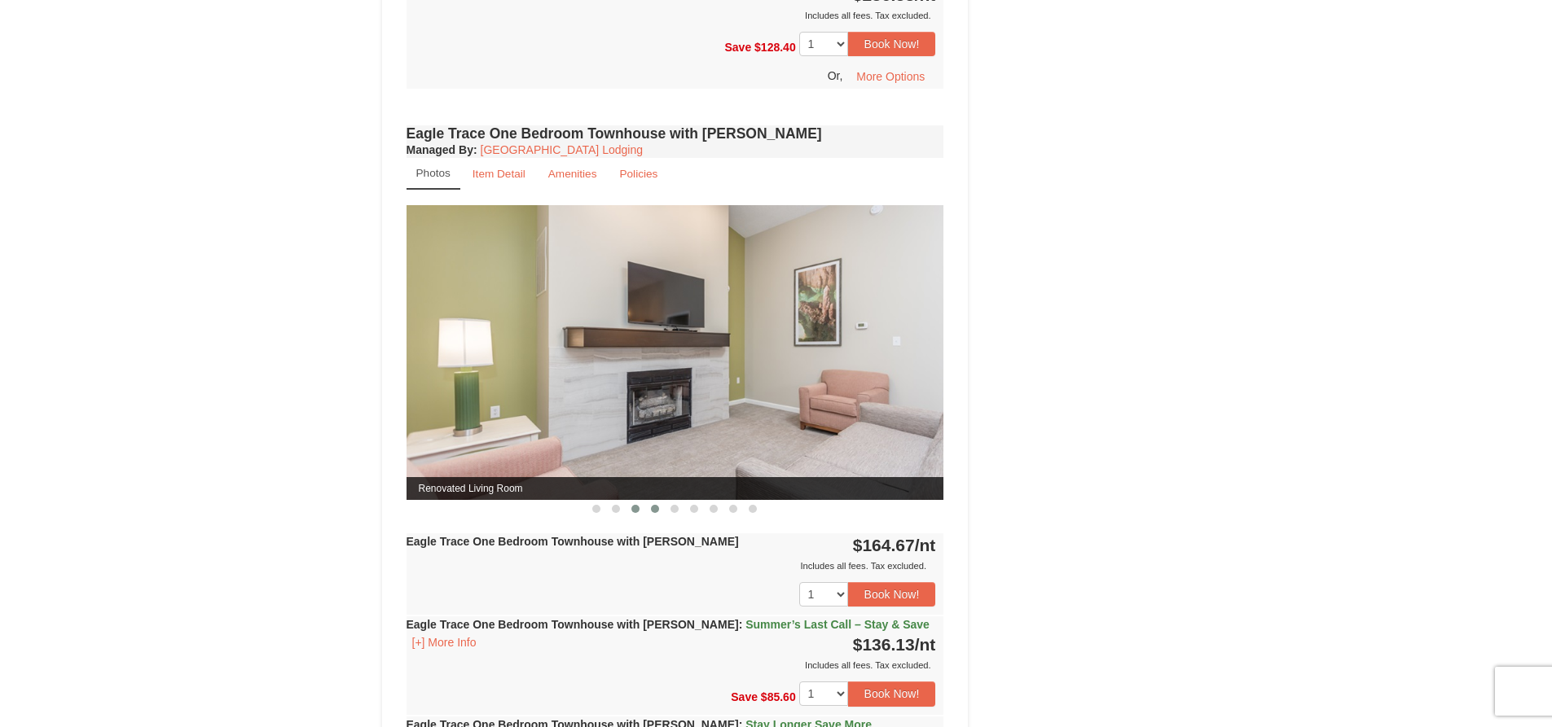
click at [657, 504] on button at bounding box center [655, 509] width 20 height 16
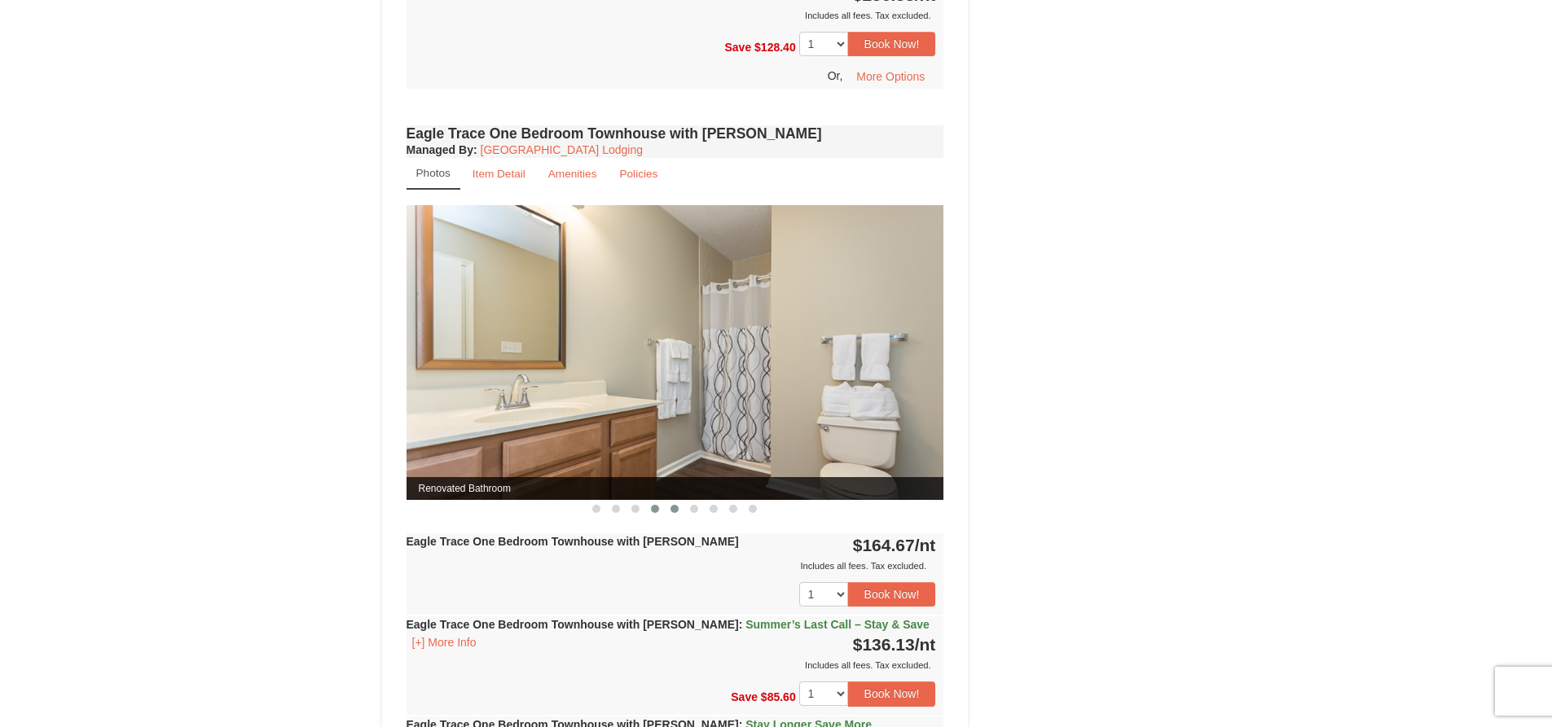
click at [671, 507] on span at bounding box center [674, 509] width 8 height 8
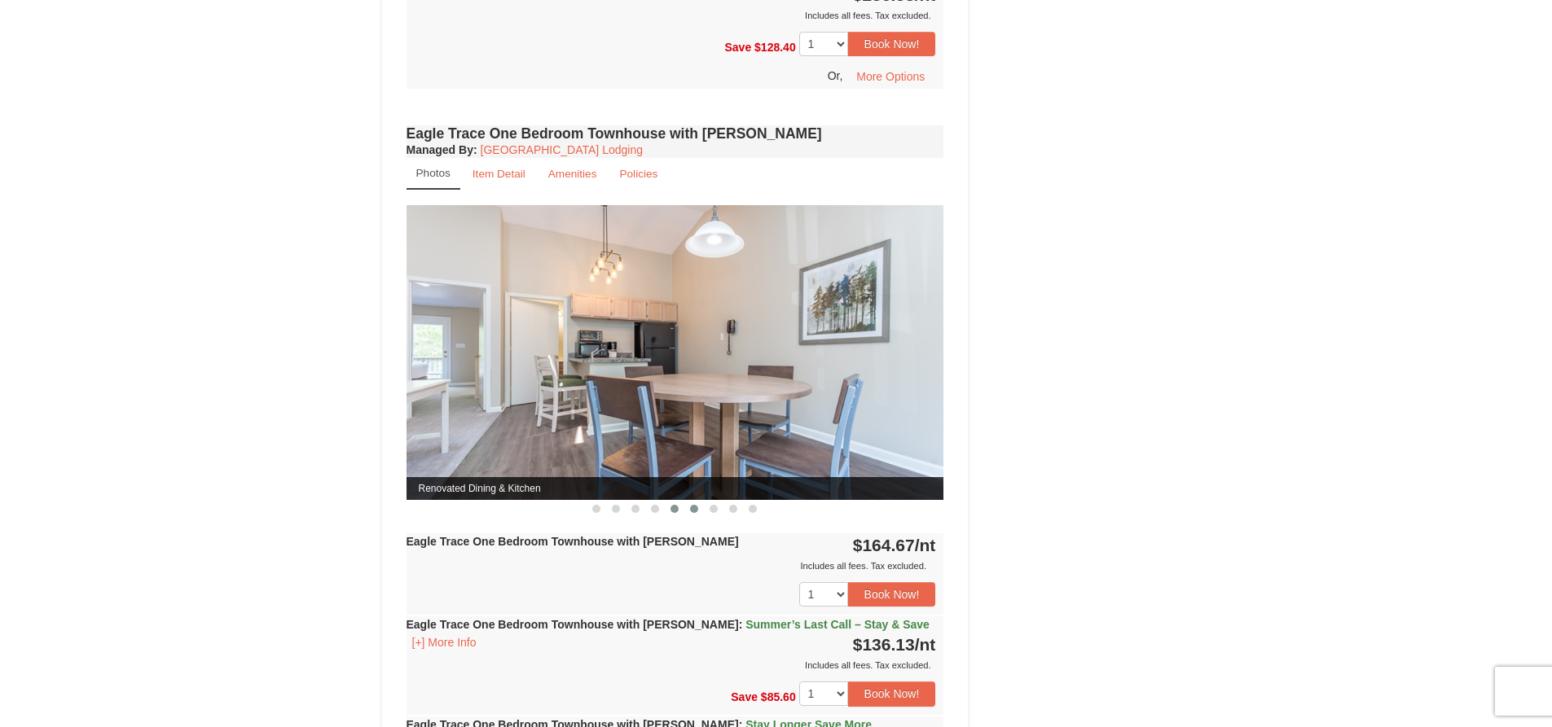
click at [694, 509] on span at bounding box center [694, 509] width 8 height 8
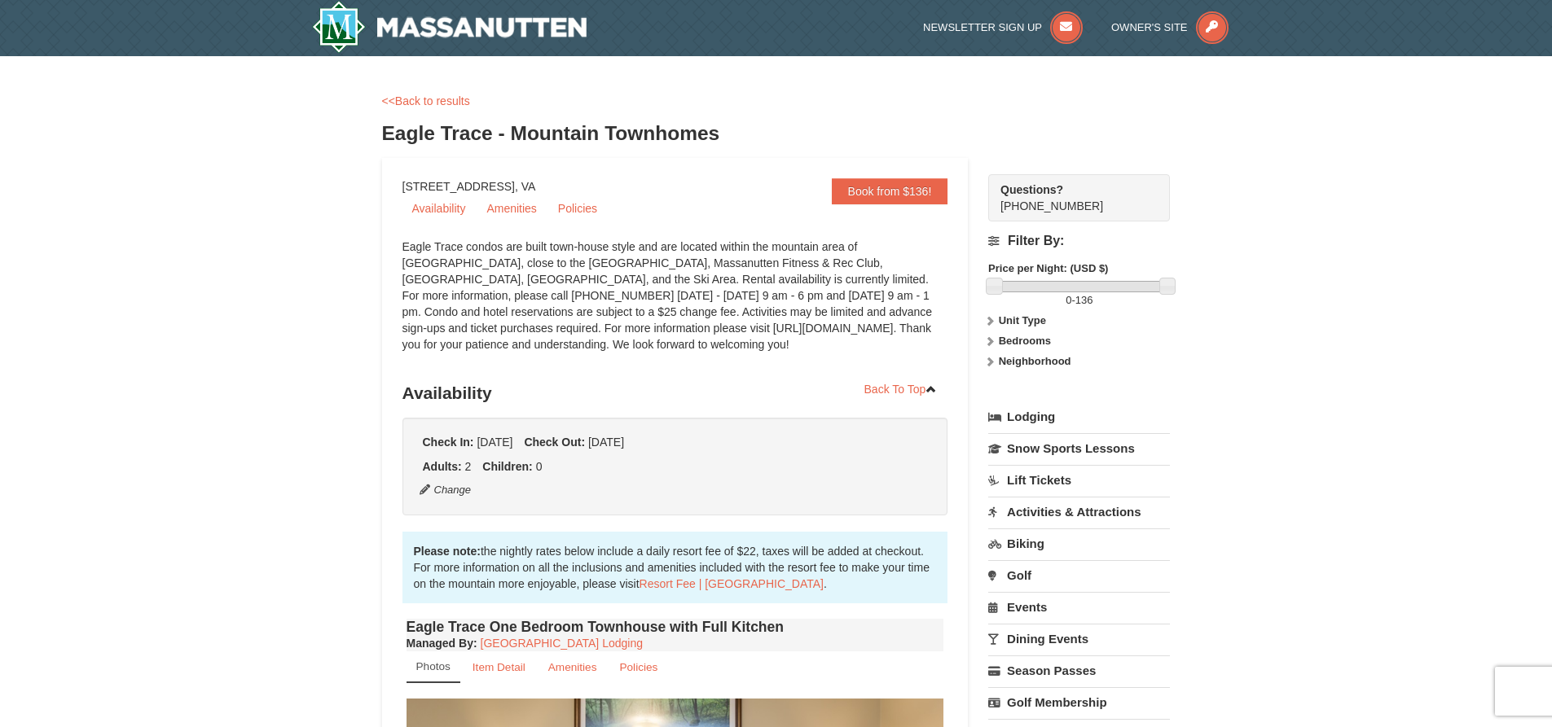
scroll to position [0, 0]
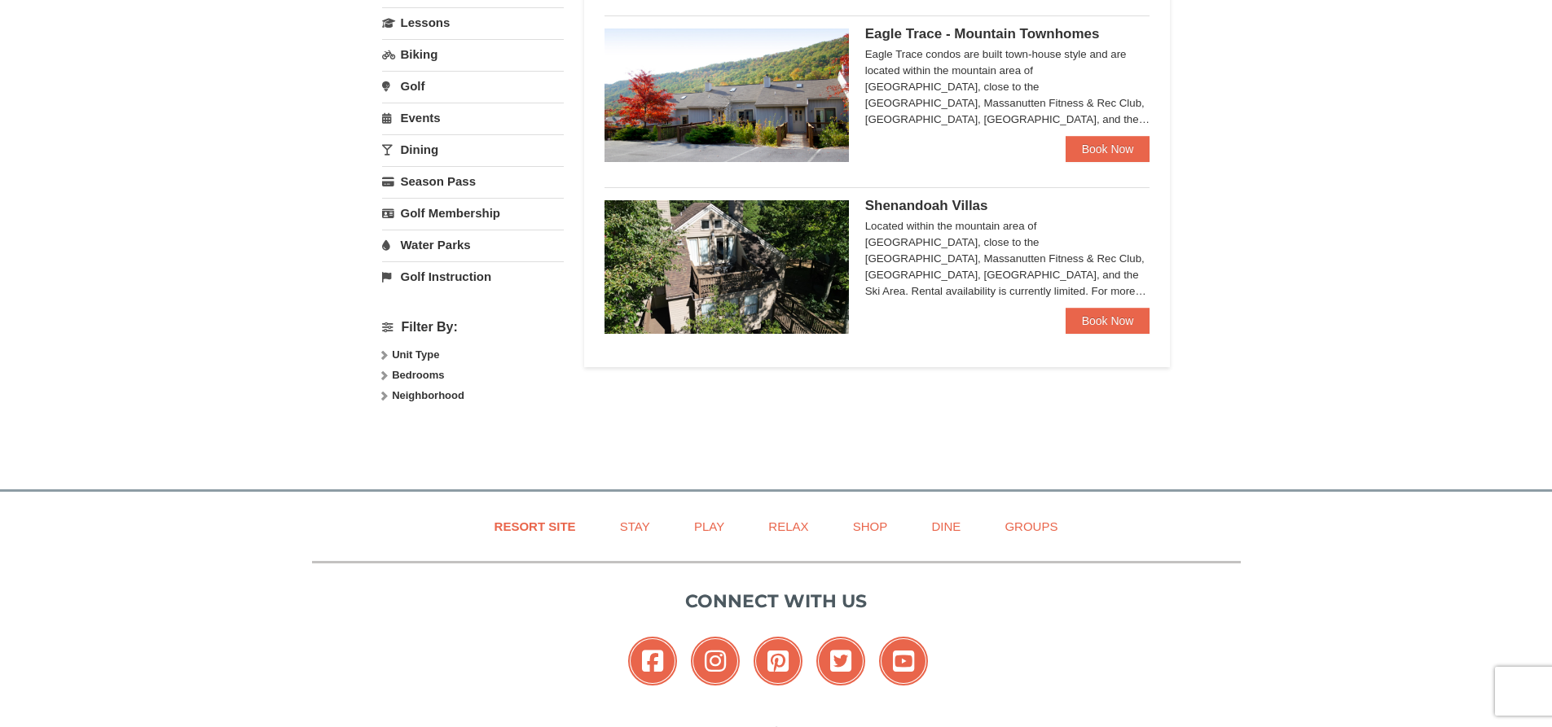
select select "9"
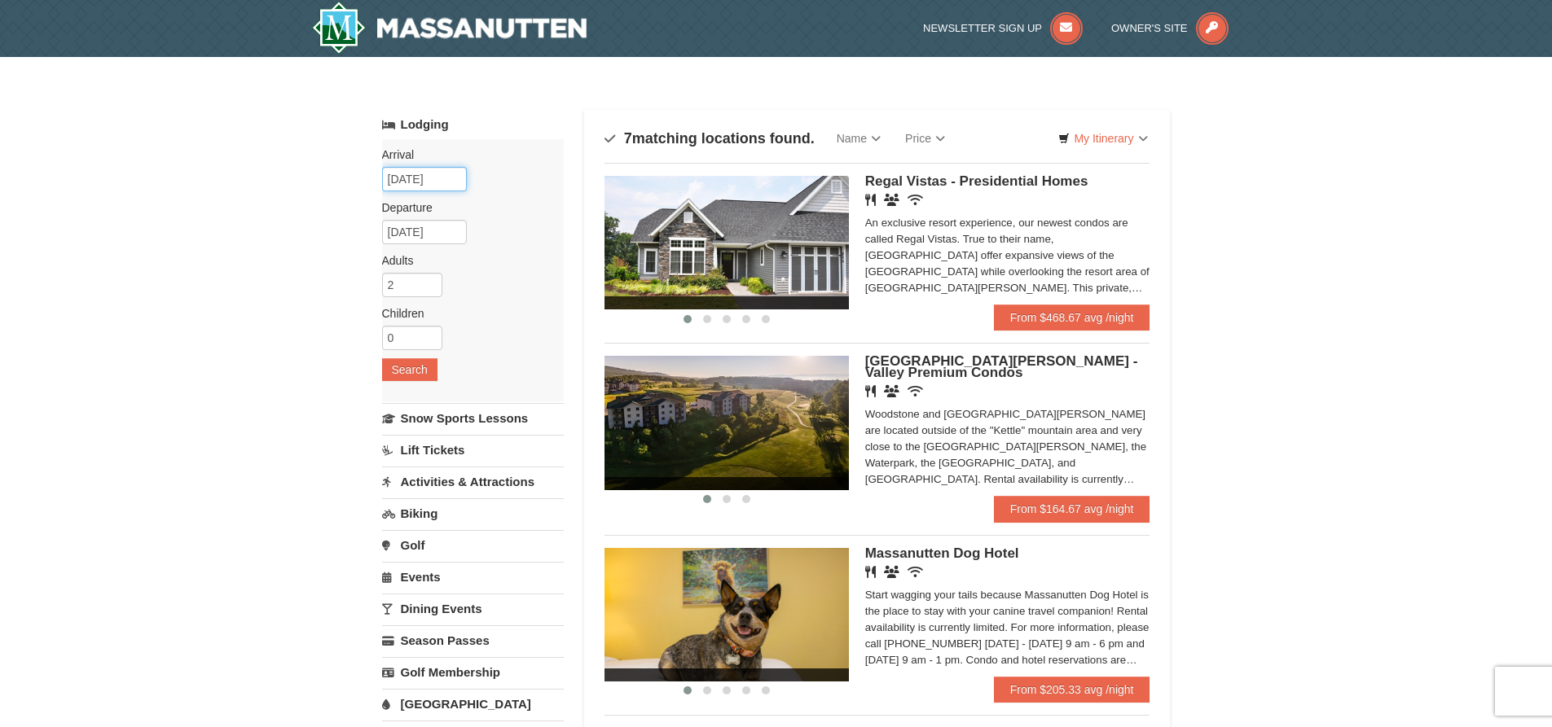
click at [433, 179] on input "[DATE]" at bounding box center [424, 179] width 85 height 24
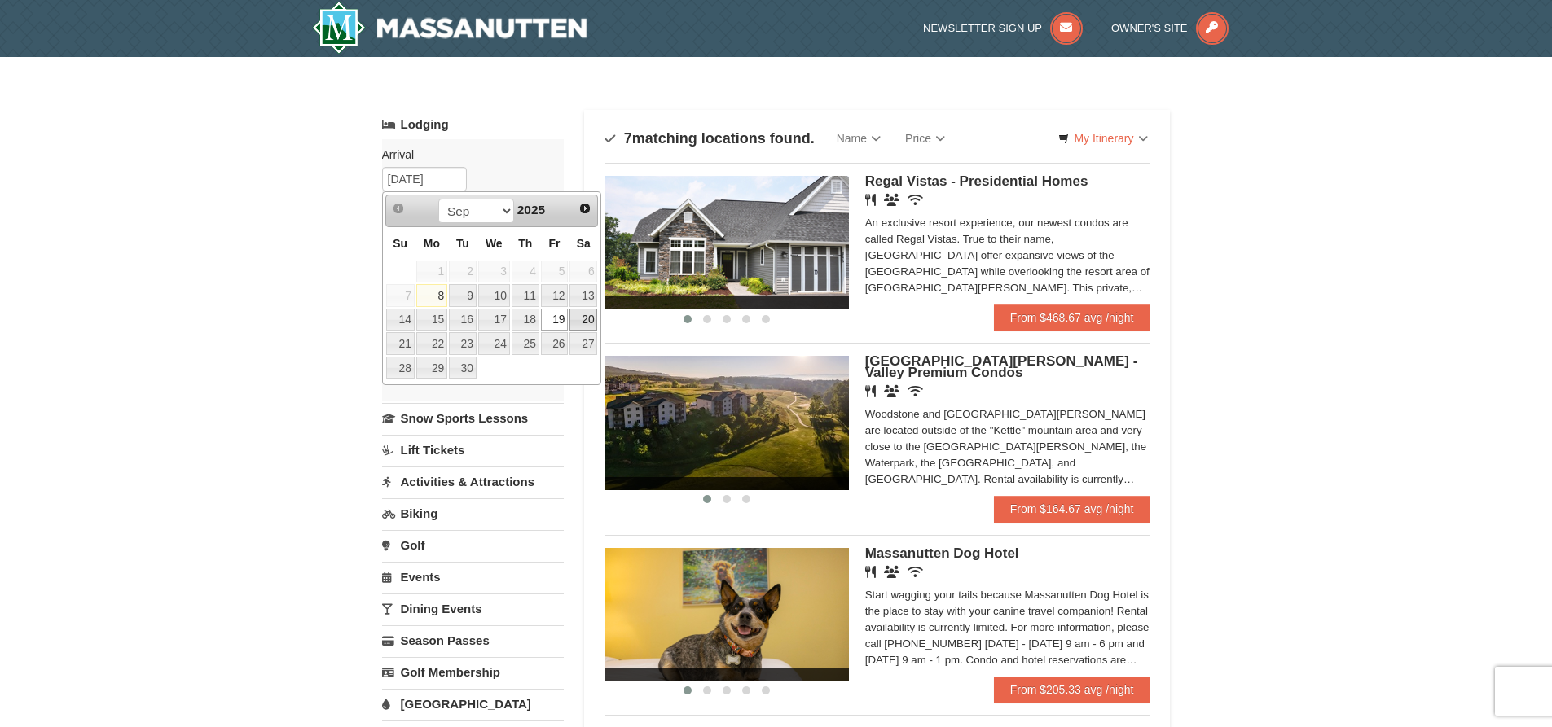
click at [585, 319] on link "20" at bounding box center [583, 320] width 28 height 23
type input "09/20/2025"
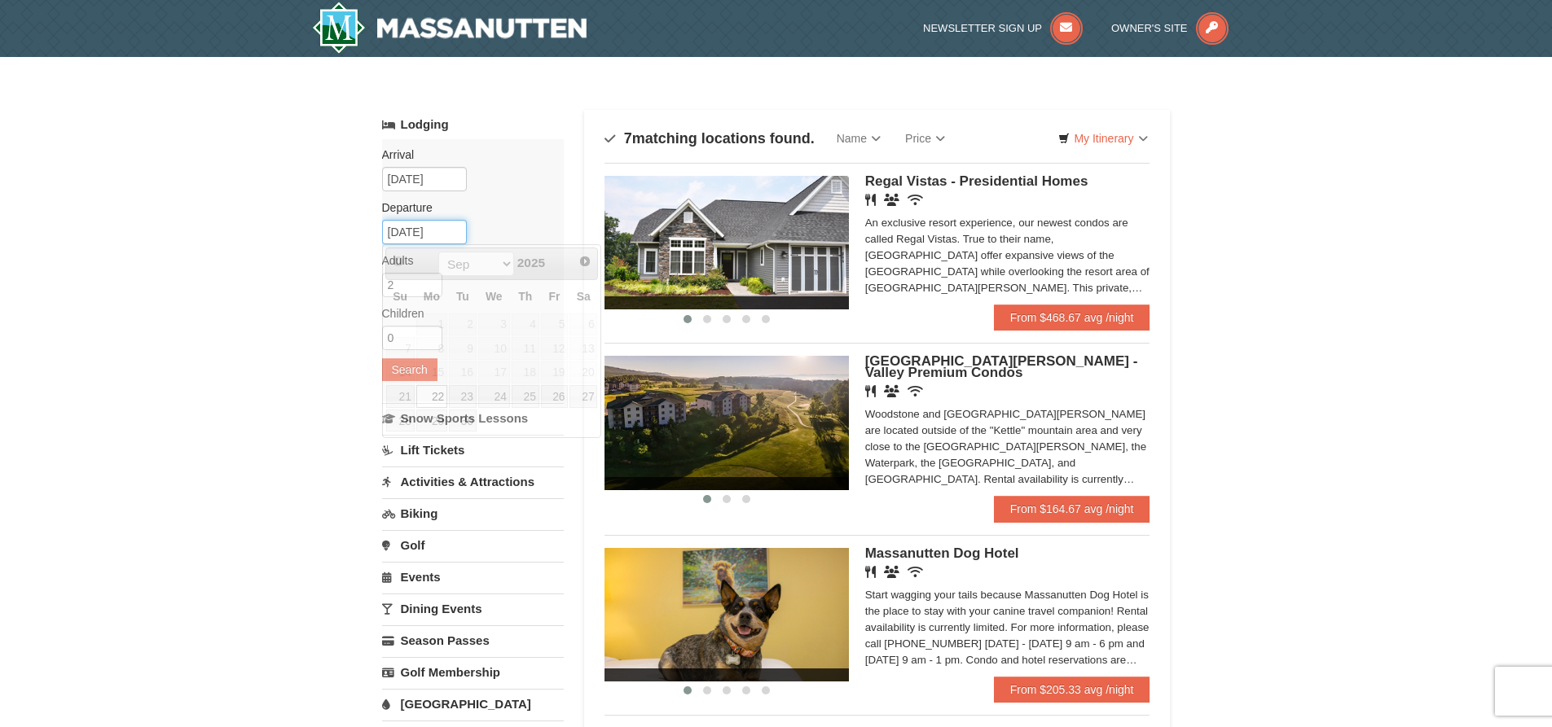
click at [429, 239] on input "[DATE]" at bounding box center [424, 232] width 85 height 24
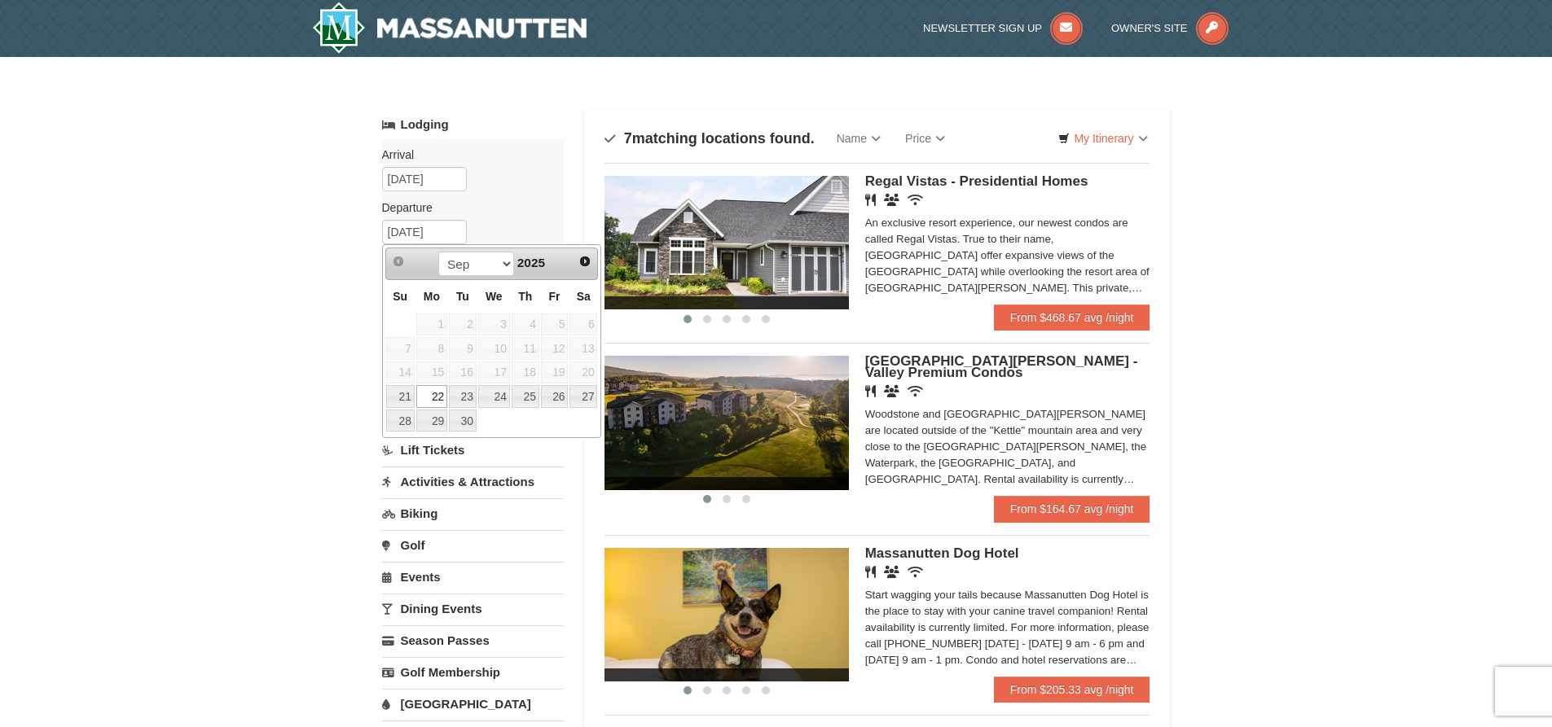
click at [432, 401] on link "22" at bounding box center [431, 396] width 31 height 23
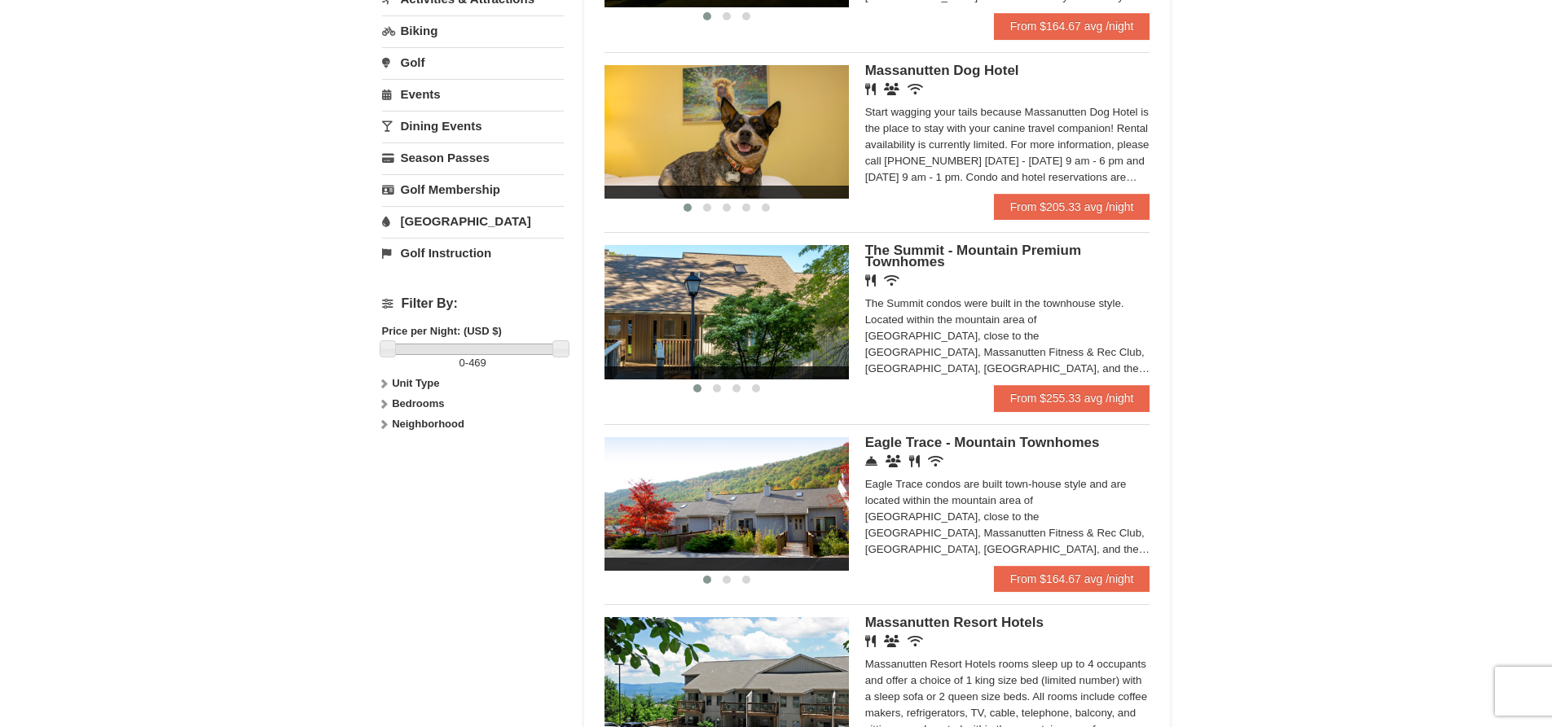
scroll to position [489, 0]
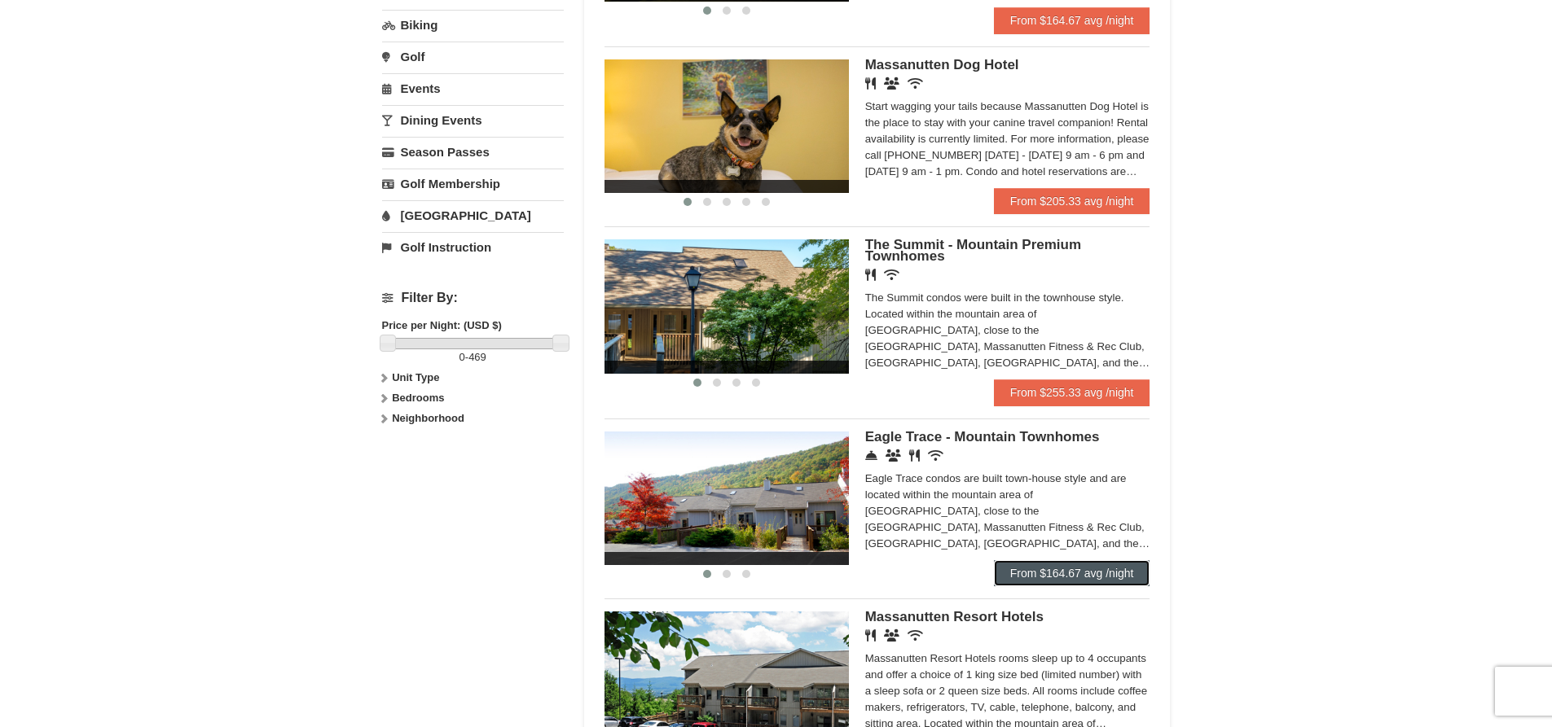
click at [1063, 573] on link "From $164.67 avg /night" at bounding box center [1072, 573] width 156 height 26
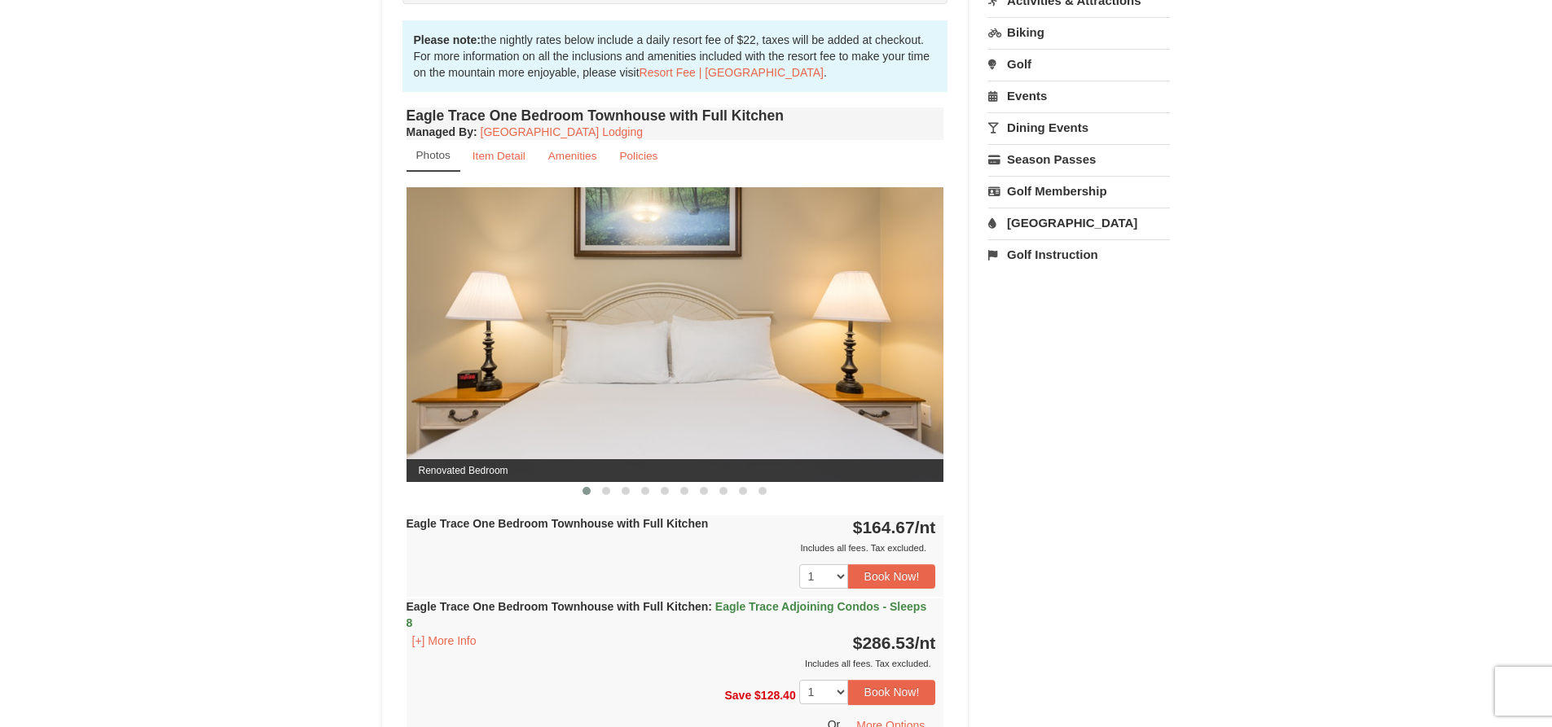
scroll to position [489, 0]
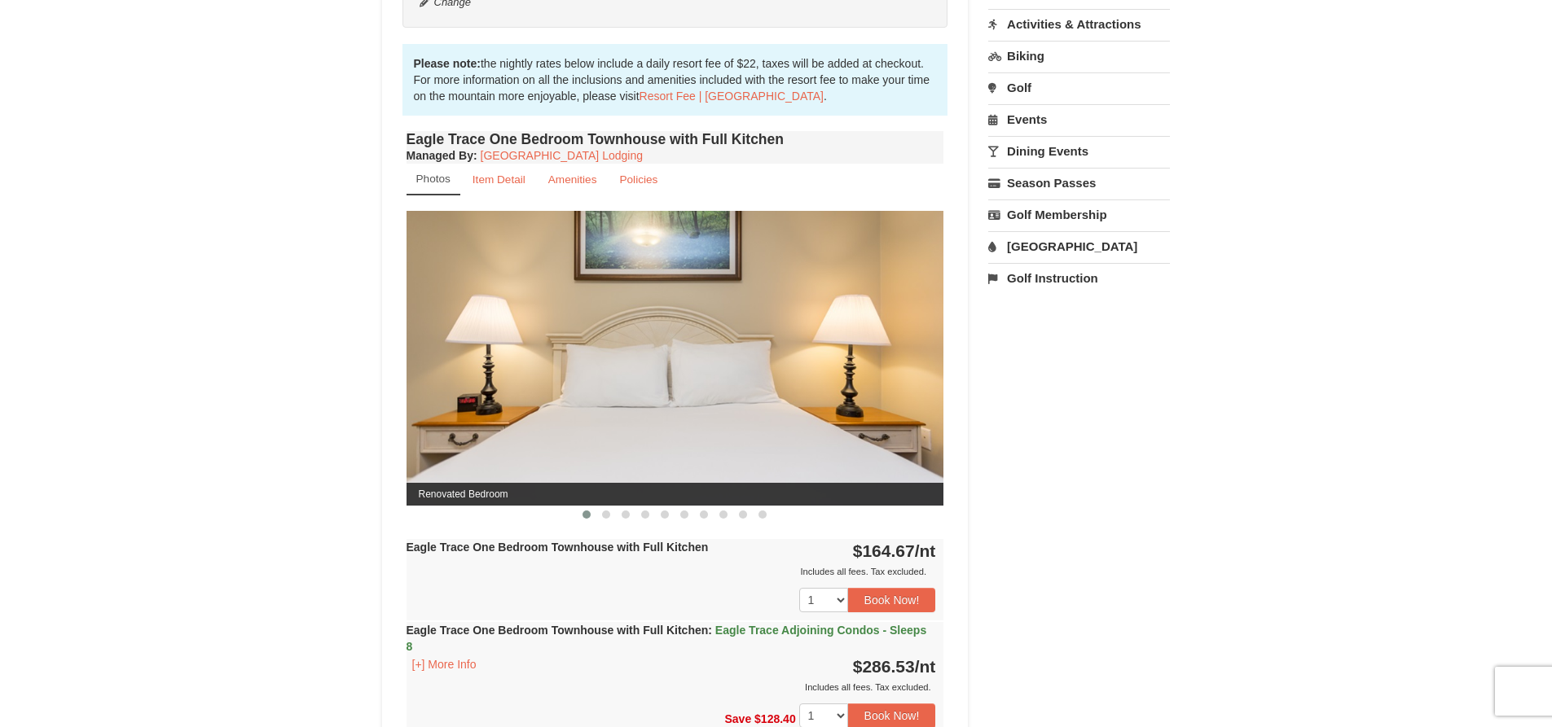
click at [881, 402] on img at bounding box center [675, 358] width 538 height 294
click at [603, 519] on button at bounding box center [606, 515] width 20 height 16
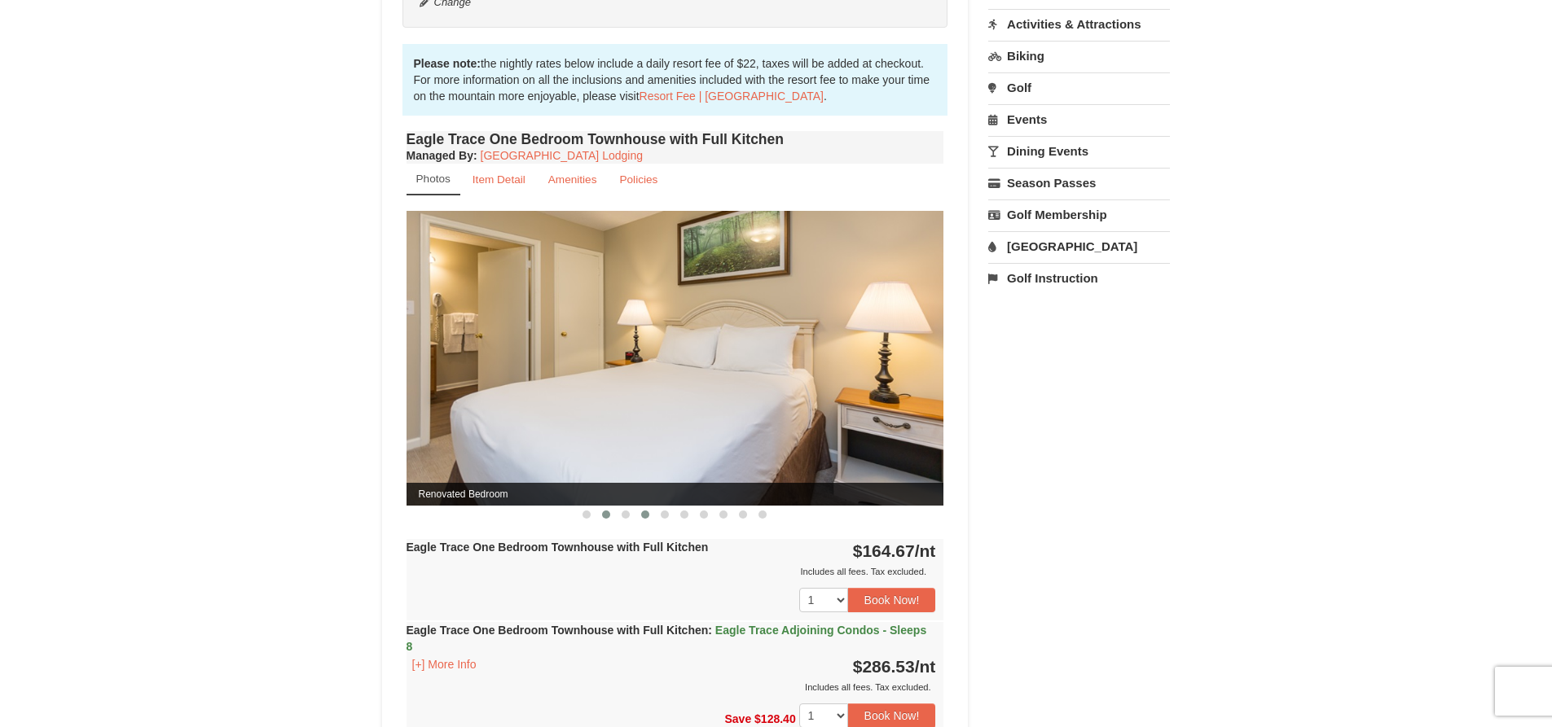
click at [636, 516] on button at bounding box center [645, 515] width 20 height 16
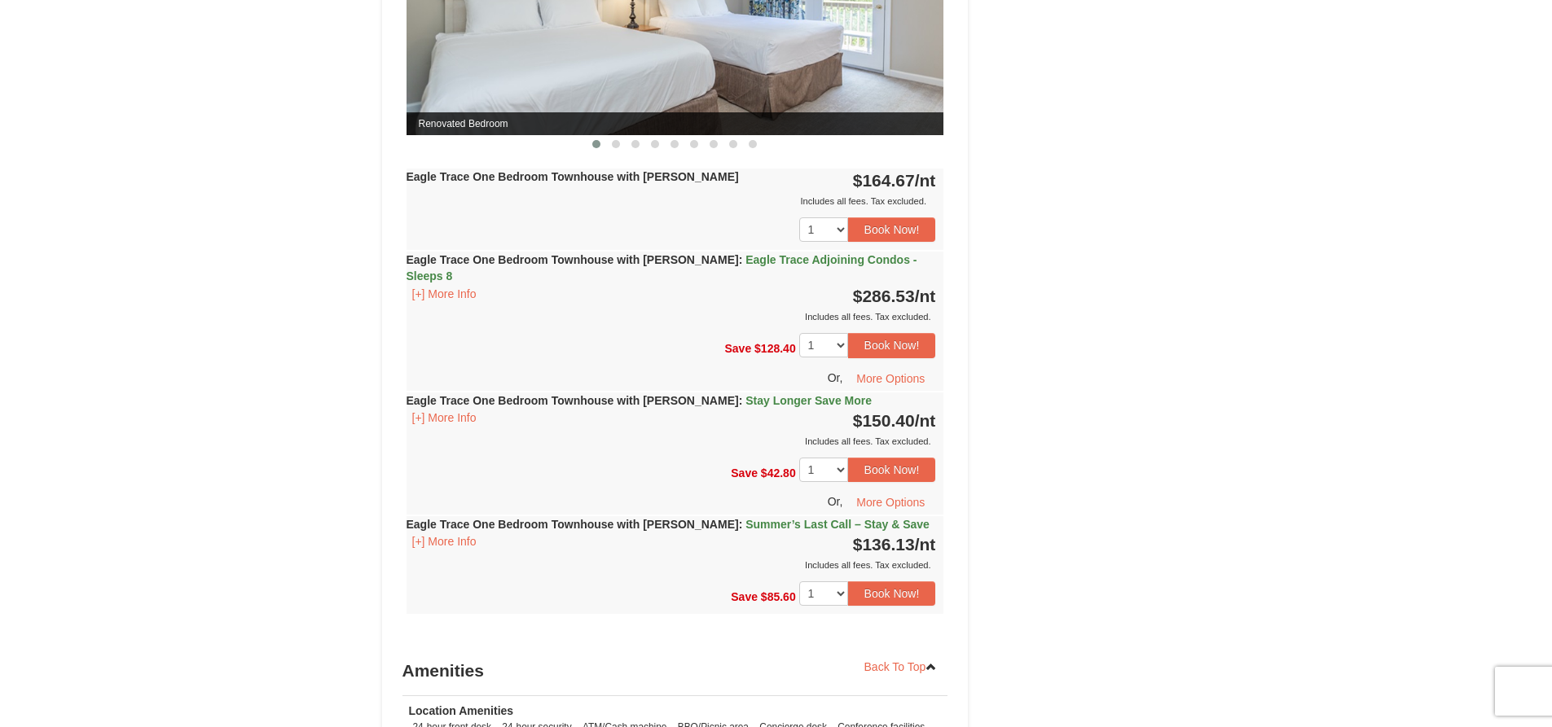
scroll to position [1792, 0]
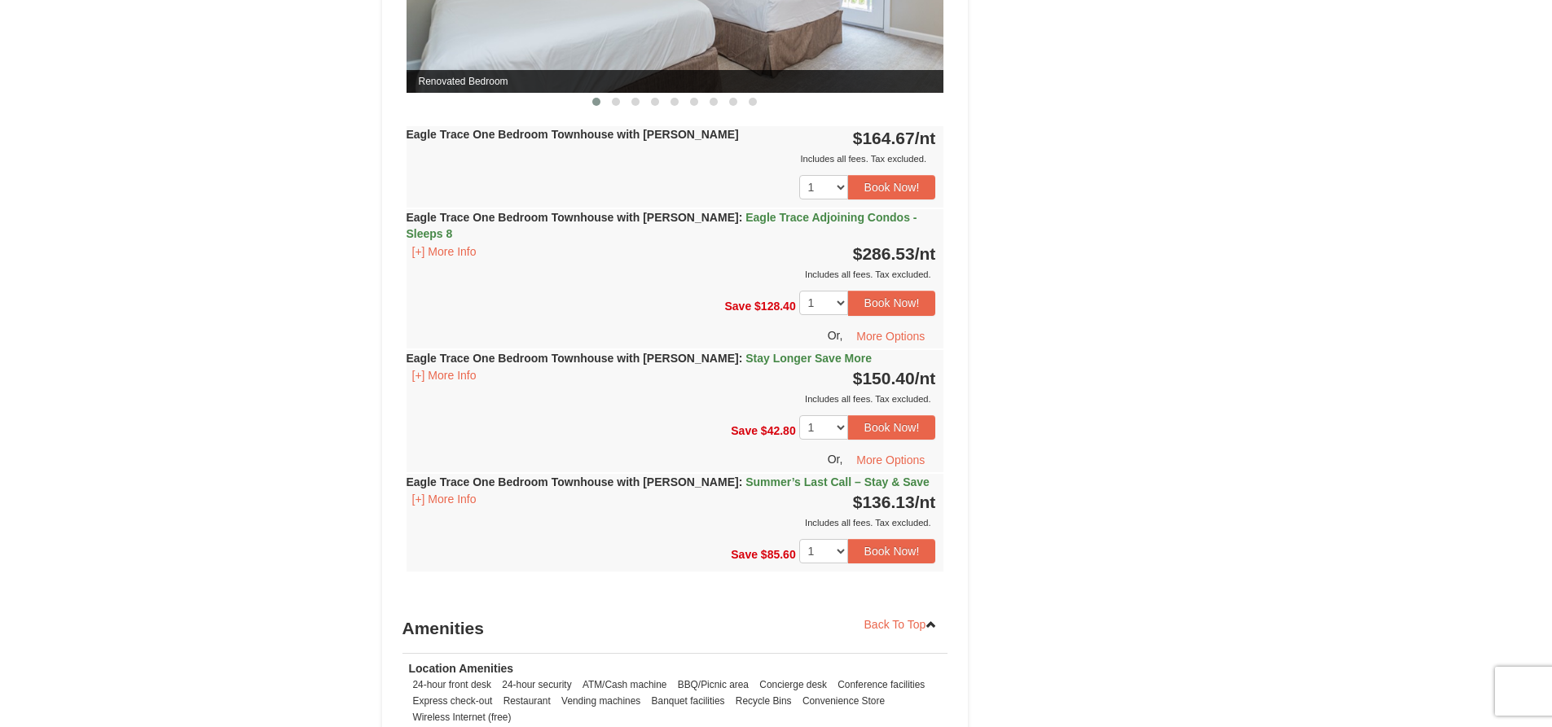
click at [942, 238] on div "Eagle Trace One Bedroom Townhouse with [PERSON_NAME] : Eagle Trace Adjoining Co…" at bounding box center [675, 245] width 538 height 73
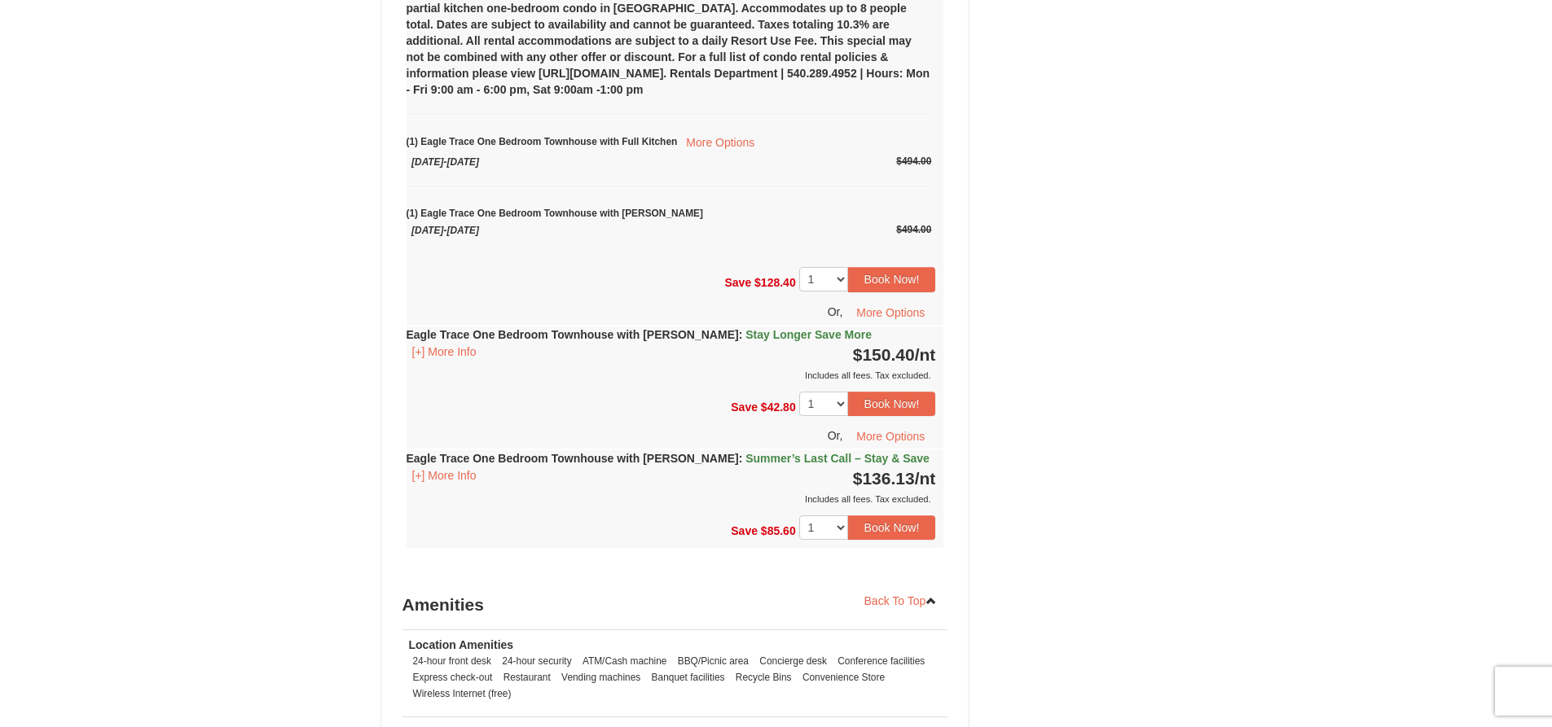
scroll to position [2118, 0]
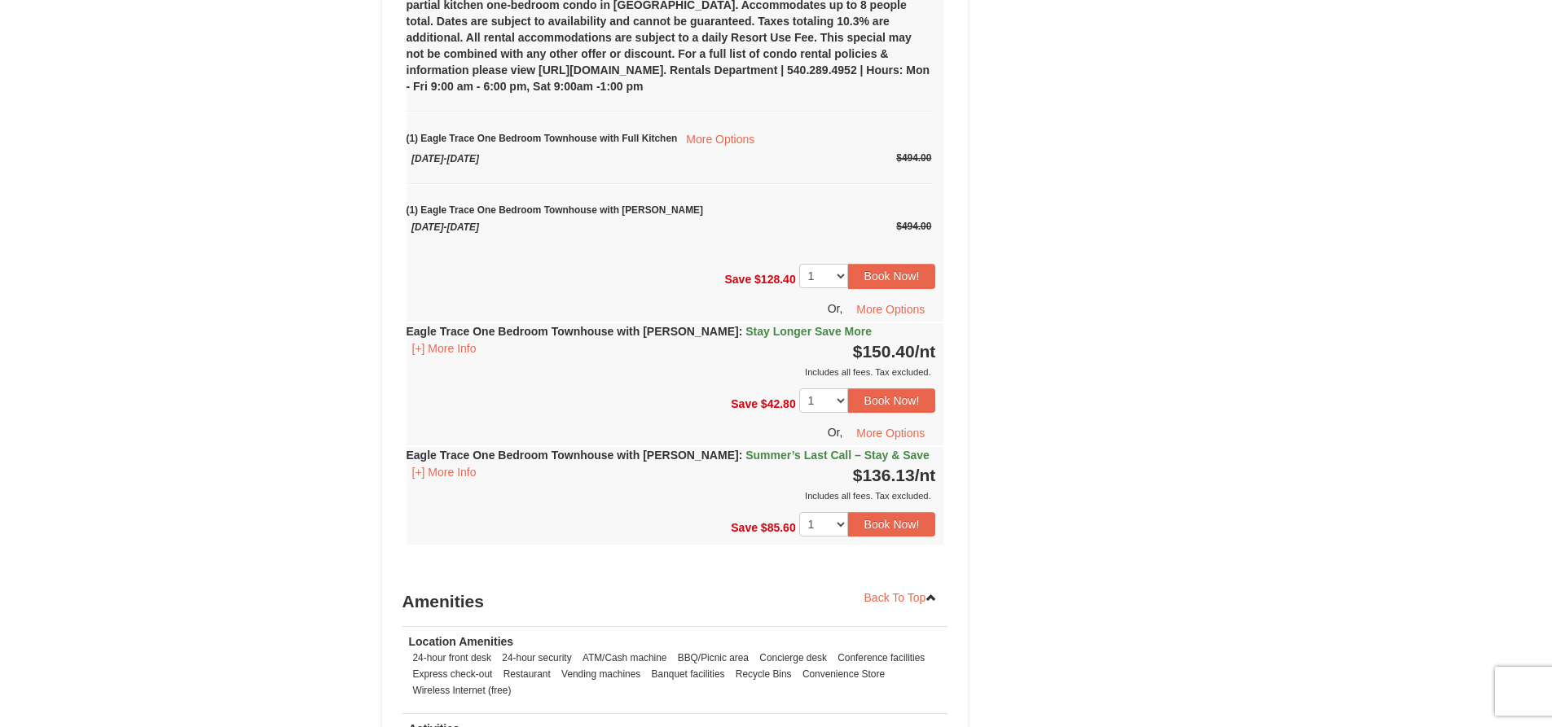
click at [885, 342] on span "$150.40" at bounding box center [884, 351] width 62 height 19
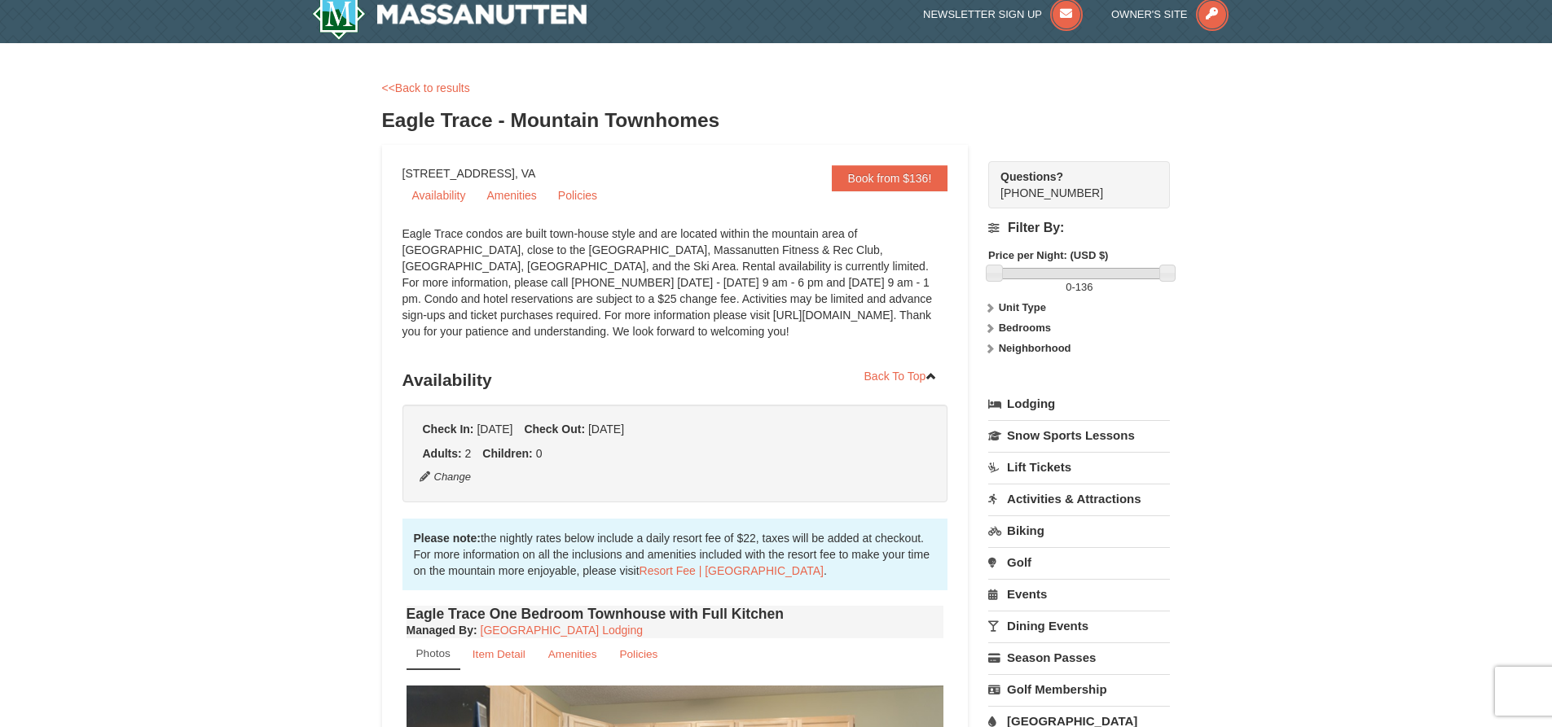
scroll to position [0, 0]
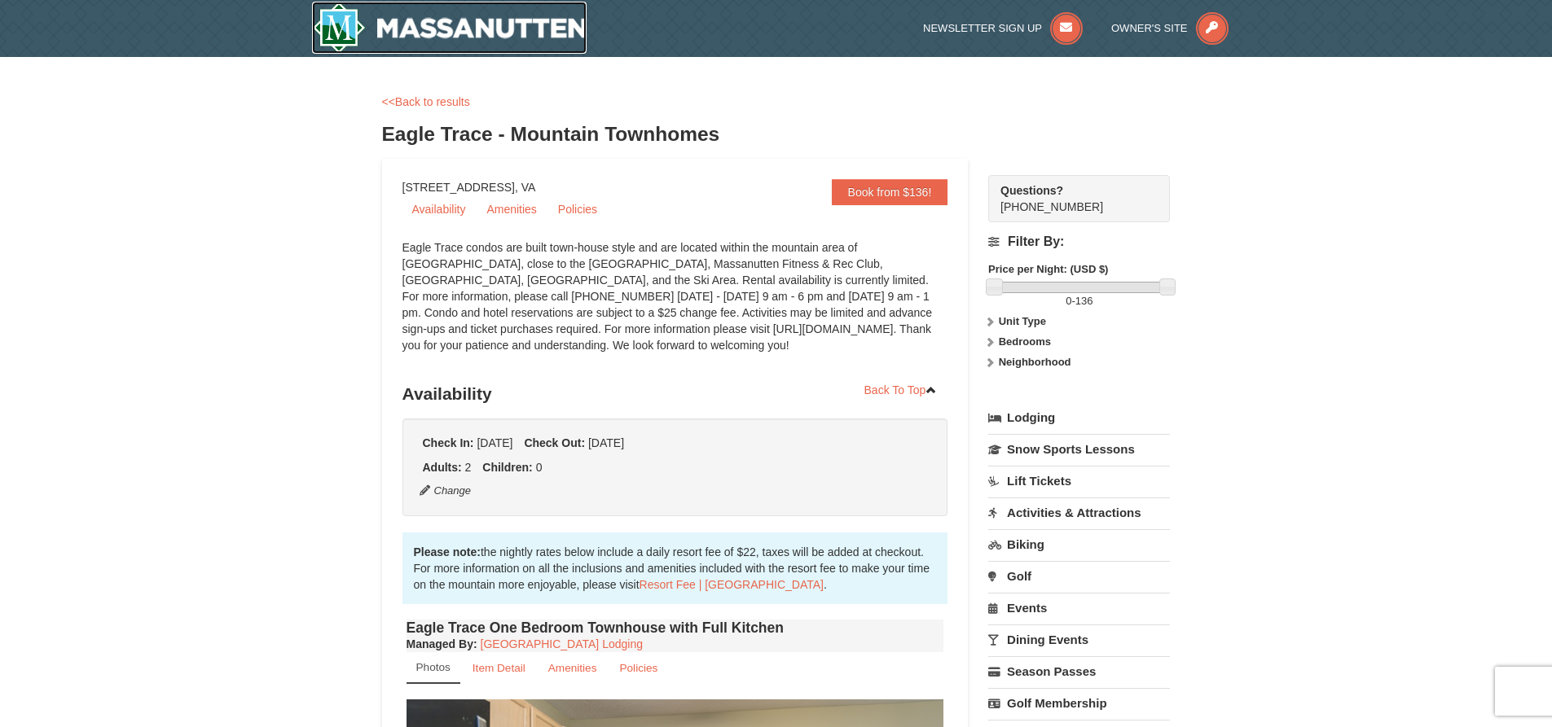
click at [354, 42] on img at bounding box center [449, 28] width 275 height 52
